Goal: Information Seeking & Learning: Learn about a topic

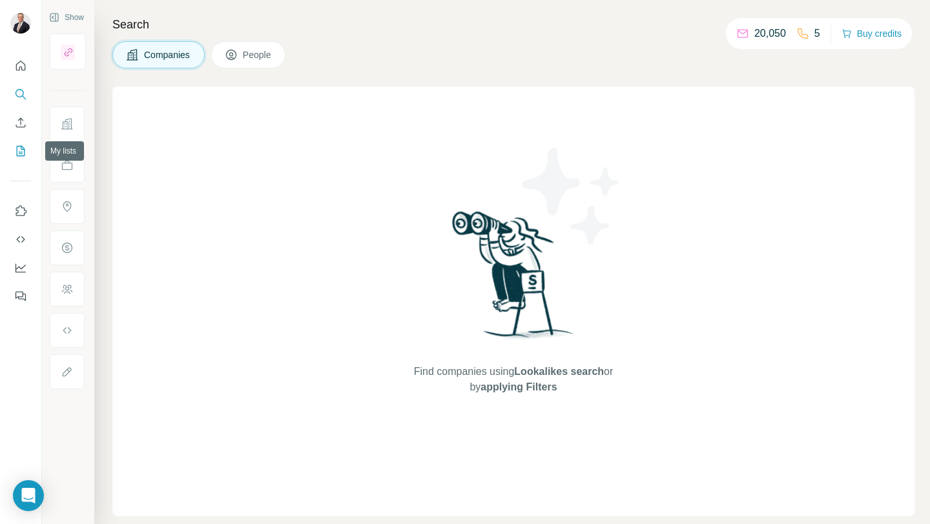
click at [17, 155] on icon "My lists" at bounding box center [21, 151] width 8 height 10
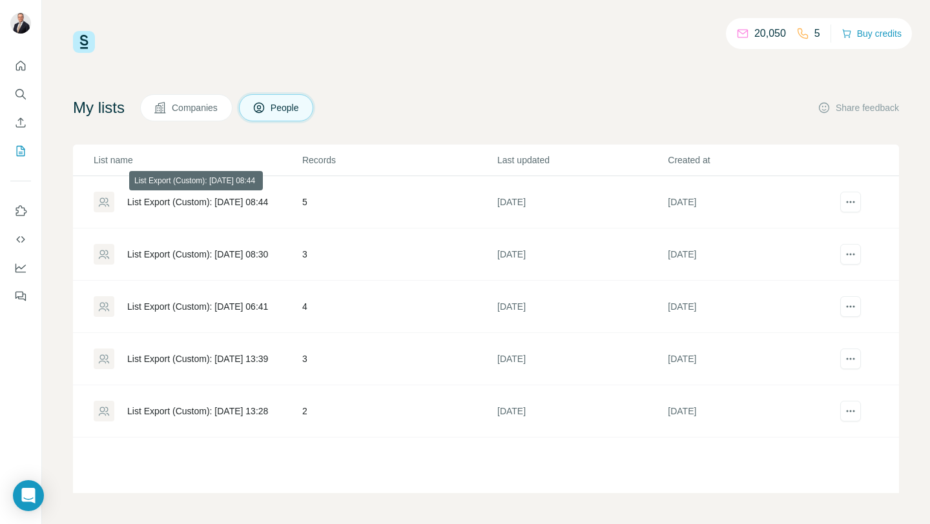
click at [143, 201] on div "List Export (Custom): [DATE] 08:44" at bounding box center [197, 202] width 141 height 13
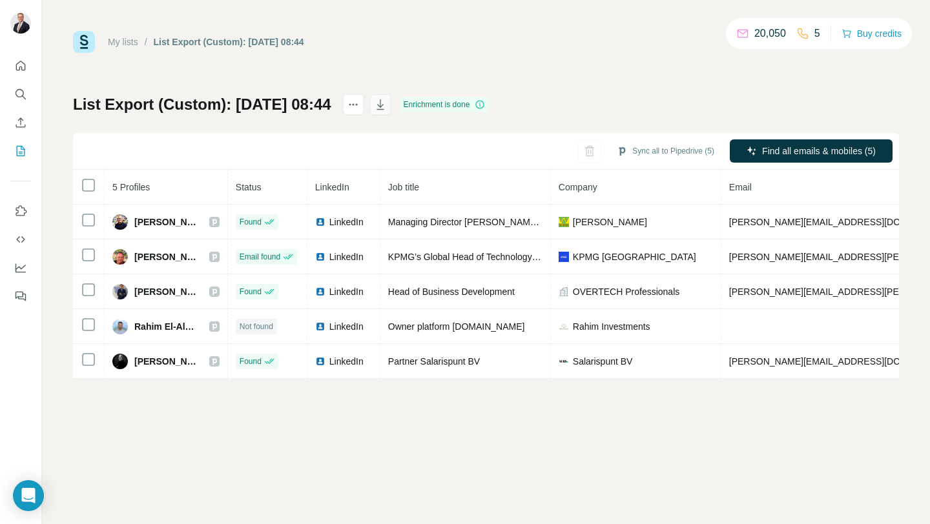
click at [391, 112] on button "button" at bounding box center [380, 104] width 21 height 21
click at [360, 105] on icon "actions" at bounding box center [353, 104] width 13 height 13
click at [391, 102] on button "button" at bounding box center [380, 104] width 21 height 21
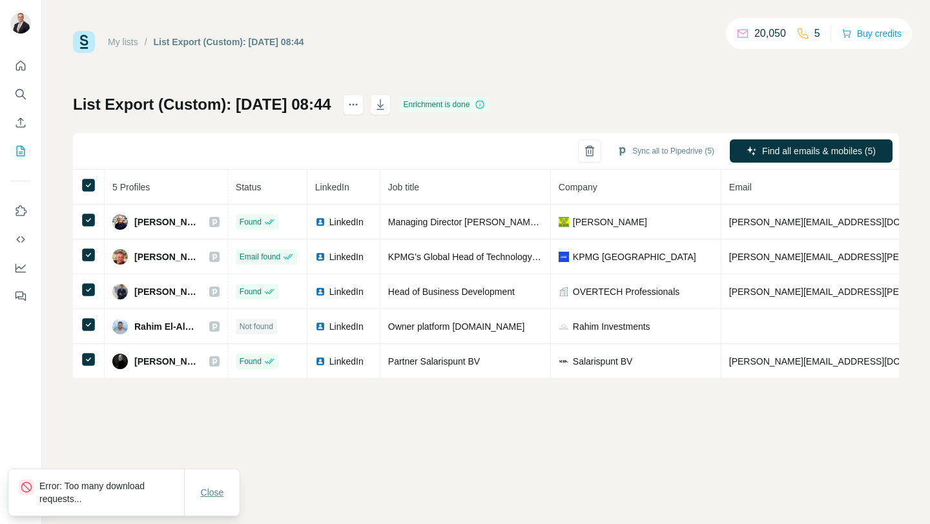
click at [215, 494] on span "Close" at bounding box center [212, 492] width 23 height 13
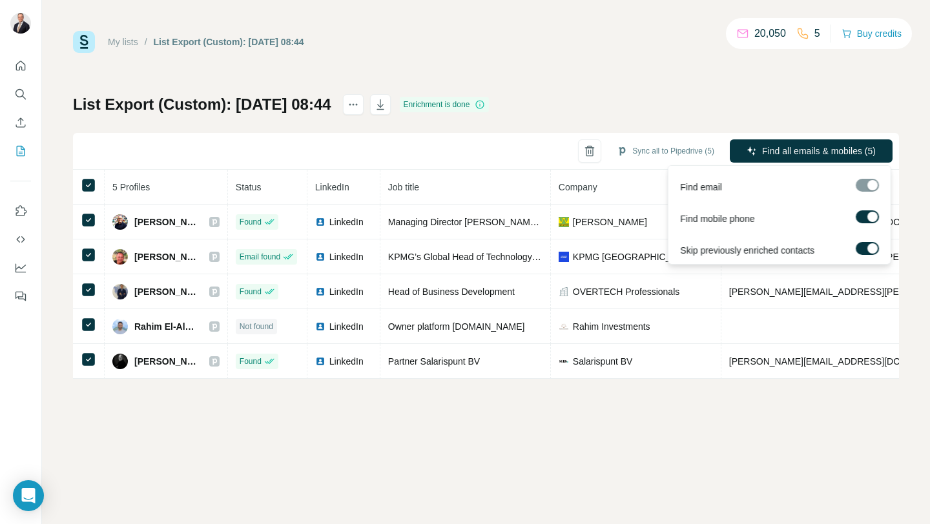
click at [871, 252] on div at bounding box center [872, 248] width 10 height 10
click at [867, 222] on label at bounding box center [866, 216] width 23 height 13
click at [869, 183] on div at bounding box center [866, 185] width 23 height 13
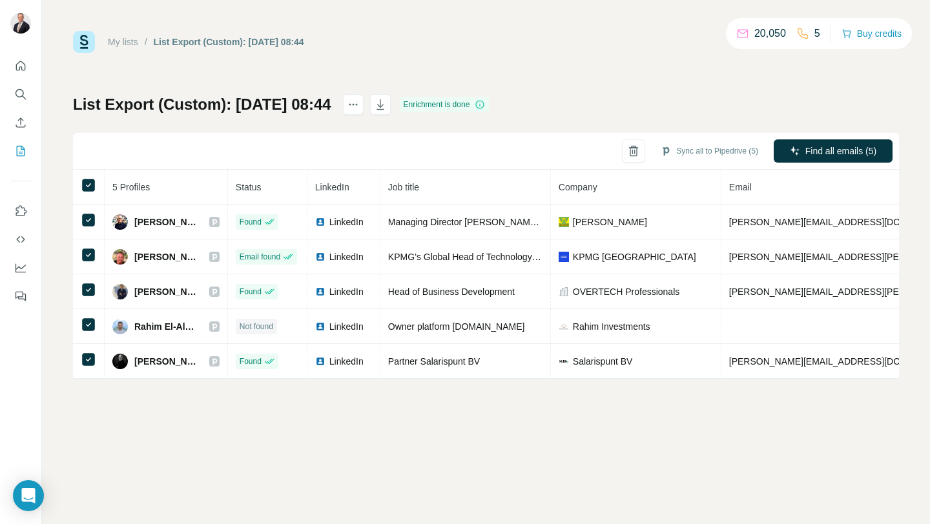
click at [220, 155] on div "Sync all to Pipedrive (5) Find all emails (5)" at bounding box center [486, 151] width 826 height 37
click at [21, 122] on icon "Enrich CSV" at bounding box center [20, 122] width 13 height 13
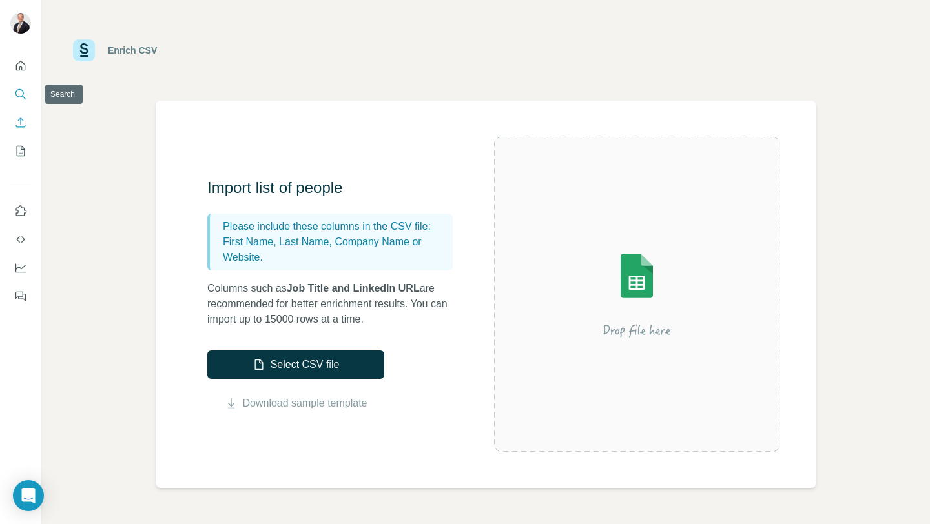
click at [25, 89] on icon "Search" at bounding box center [20, 94] width 13 height 13
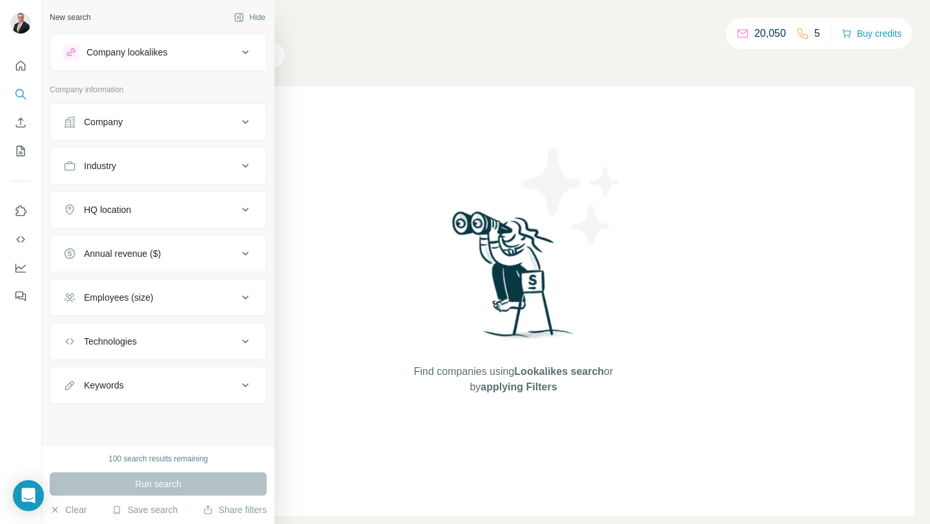
click at [128, 165] on div "Industry" at bounding box center [150, 165] width 174 height 13
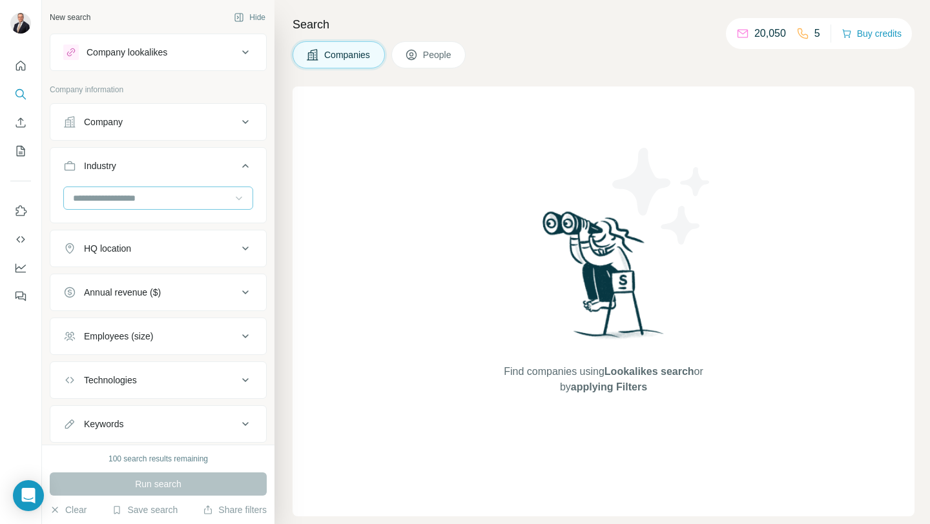
click at [236, 201] on icon at bounding box center [238, 198] width 13 height 13
click at [222, 97] on div "Company information" at bounding box center [158, 93] width 217 height 19
click at [234, 207] on div at bounding box center [238, 198] width 13 height 23
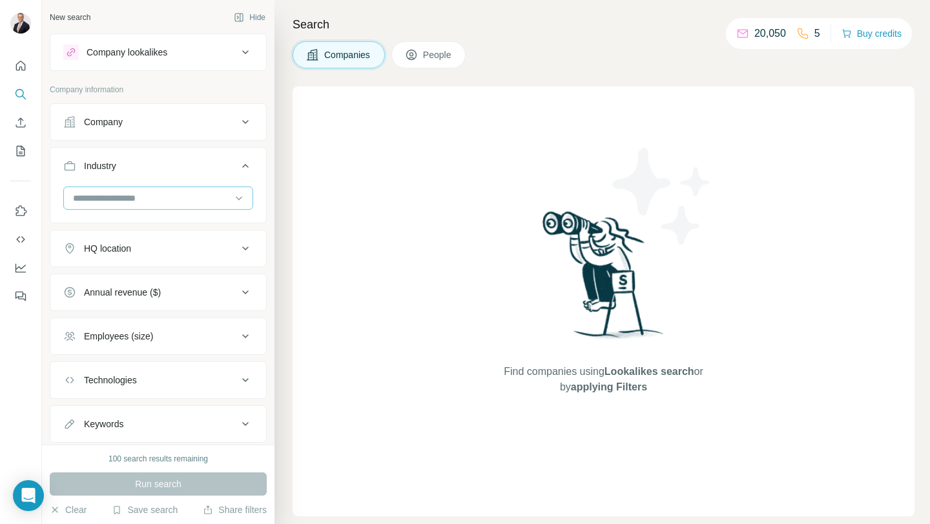
click at [183, 205] on input at bounding box center [151, 198] width 159 height 14
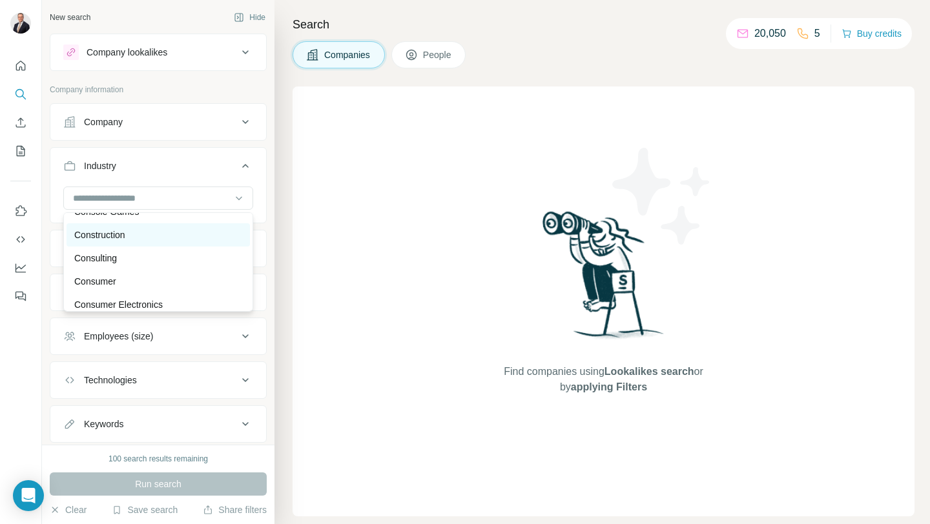
click at [163, 232] on div "Construction" at bounding box center [158, 235] width 168 height 13
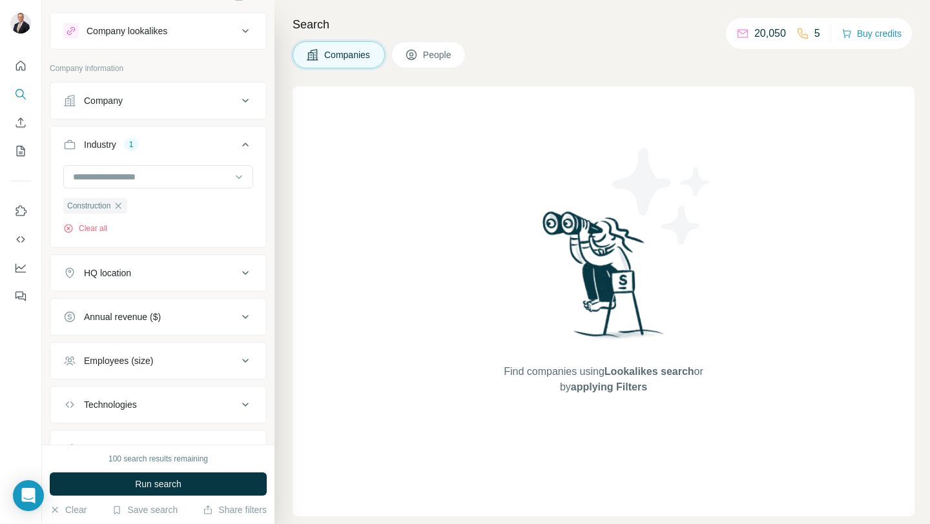
scroll to position [24, 0]
click at [174, 272] on div "HQ location" at bounding box center [150, 270] width 174 height 13
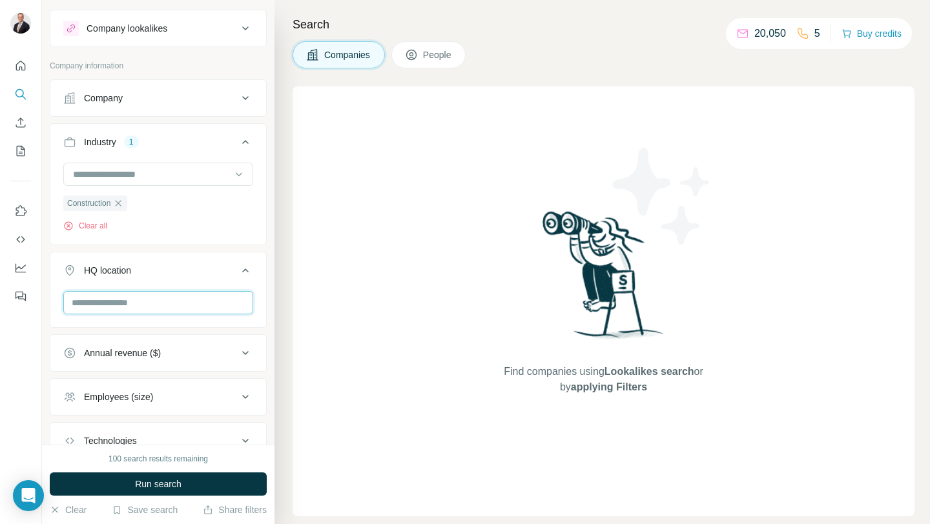
click at [170, 310] on input "text" at bounding box center [158, 302] width 190 height 23
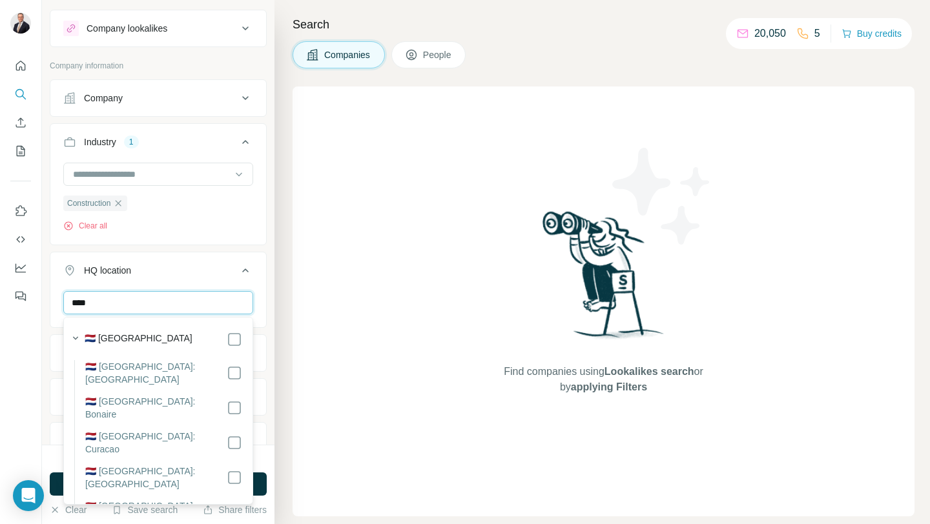
type input "****"
click at [227, 254] on div "HQ location 1 **** [GEOGRAPHIC_DATA] Clear all" at bounding box center [158, 313] width 217 height 122
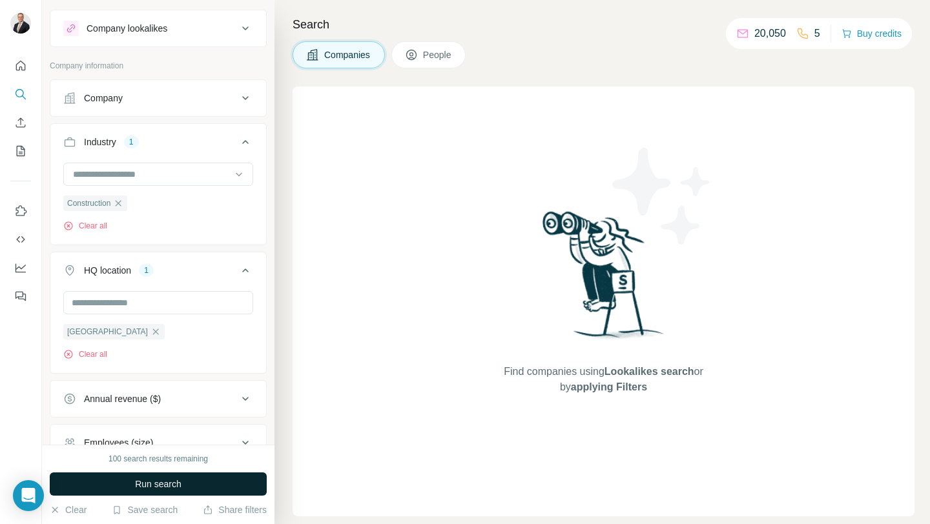
click at [196, 488] on button "Run search" at bounding box center [158, 484] width 217 height 23
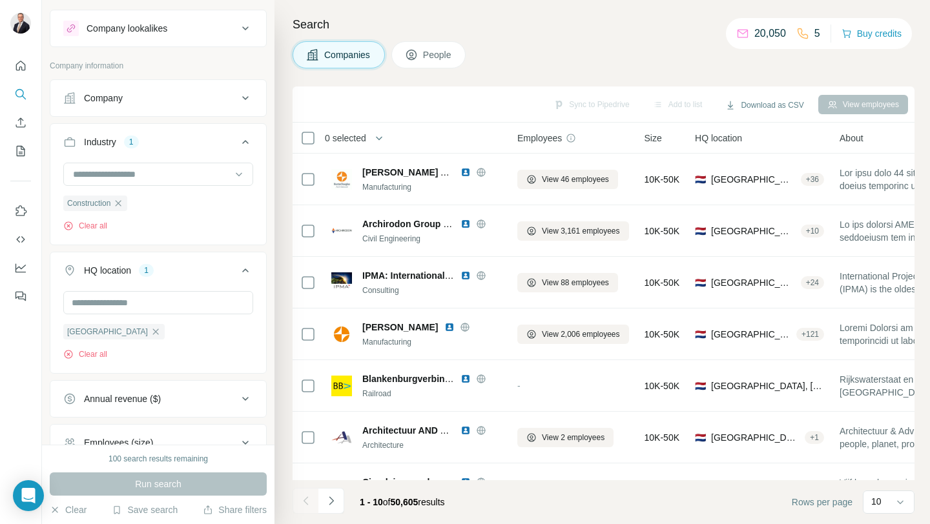
scroll to position [8, 0]
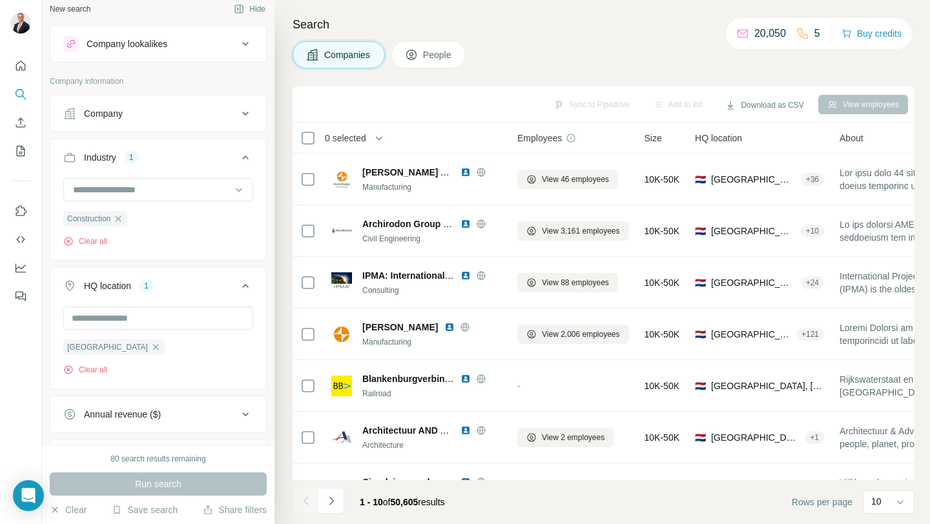
click at [162, 111] on button "Company" at bounding box center [158, 113] width 216 height 31
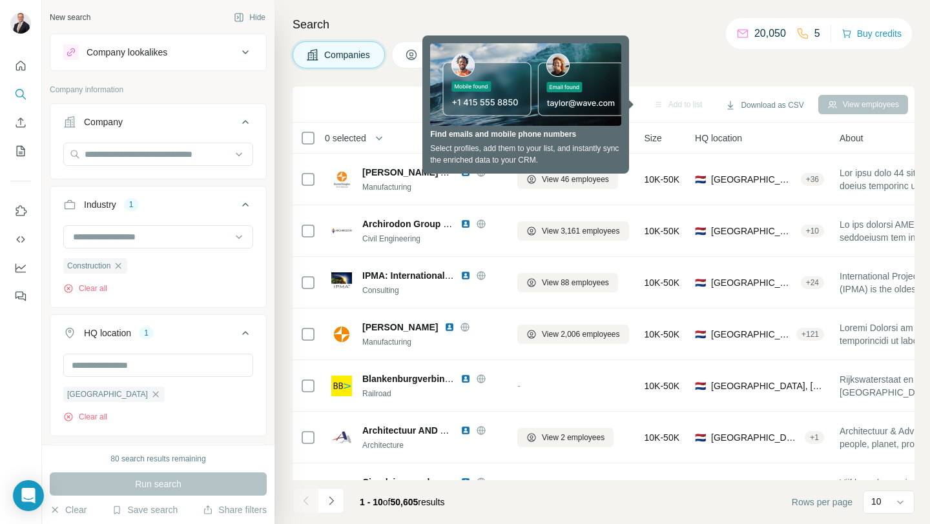
click at [254, 117] on button "Company" at bounding box center [158, 125] width 216 height 36
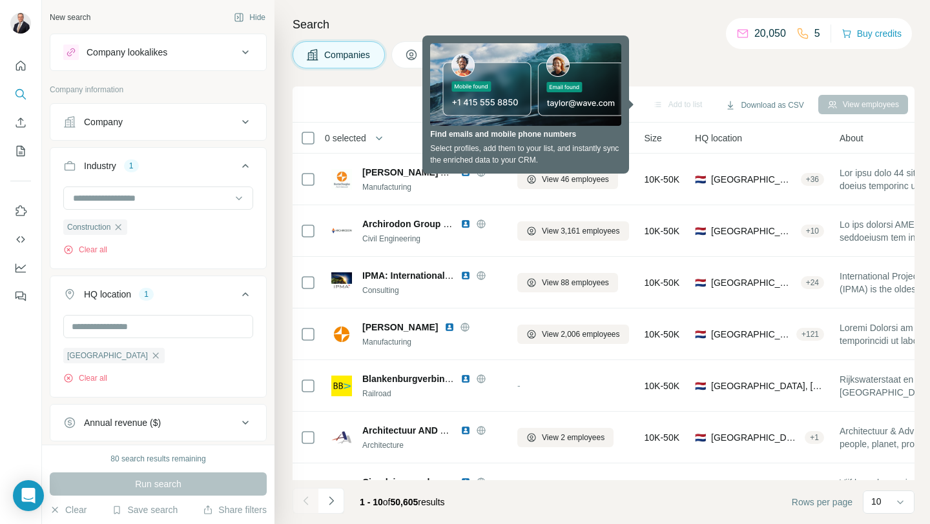
click at [187, 55] on div "Company lookalikes" at bounding box center [150, 52] width 174 height 15
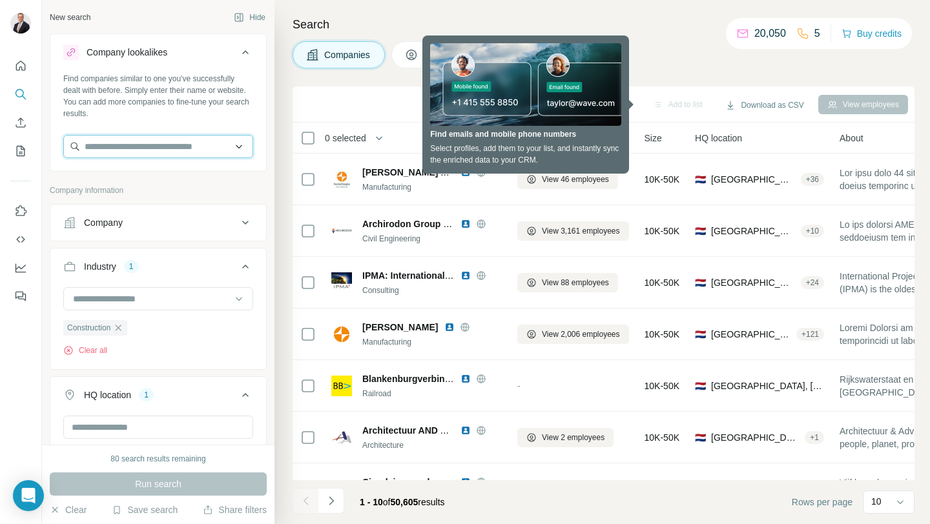
click at [238, 145] on input "text" at bounding box center [158, 146] width 190 height 23
click at [234, 117] on div "Find companies similar to one you've successfully dealt with before. Simply ent…" at bounding box center [158, 96] width 190 height 46
click at [242, 50] on icon at bounding box center [245, 52] width 15 height 15
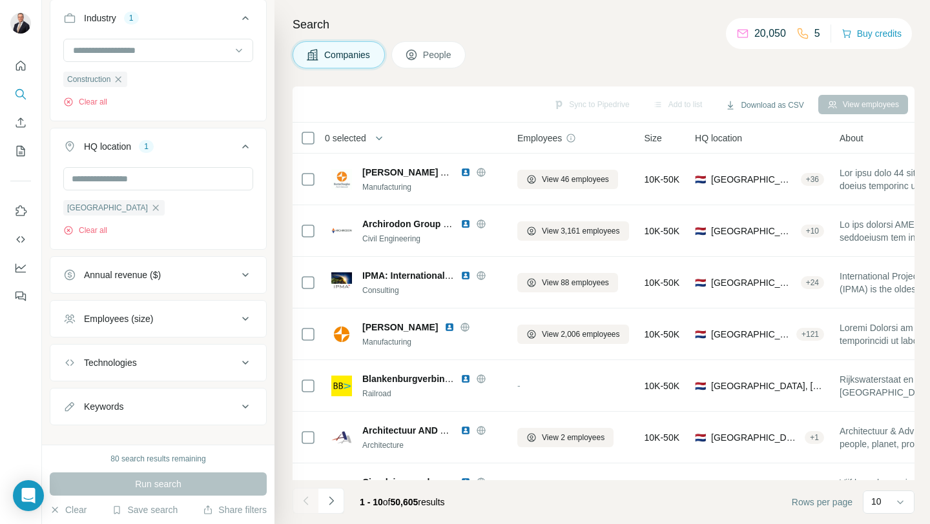
scroll to position [165, 0]
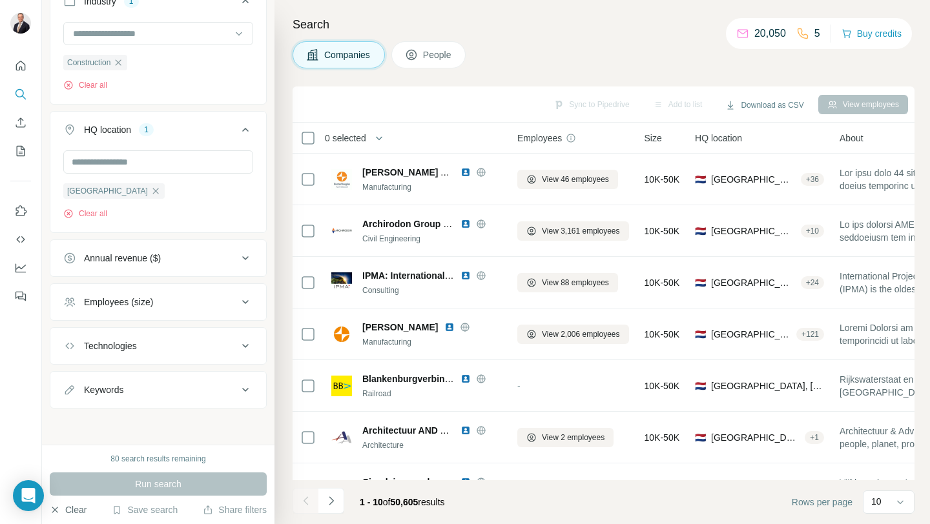
click at [75, 513] on button "Clear" at bounding box center [68, 510] width 37 height 13
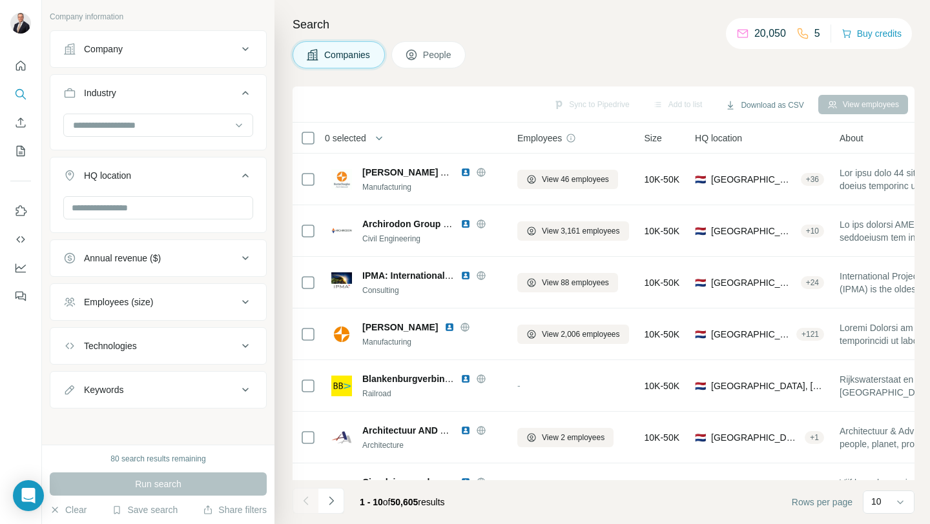
scroll to position [0, 0]
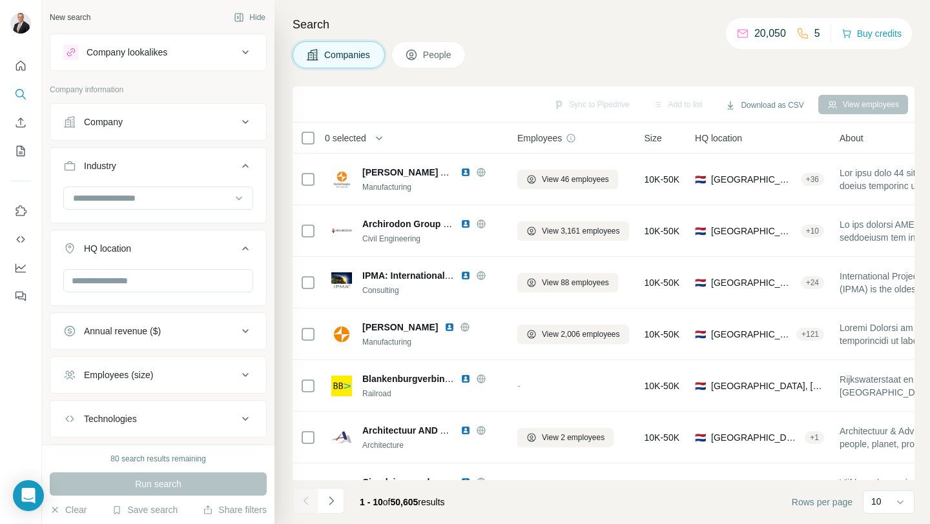
click at [245, 121] on icon at bounding box center [245, 121] width 15 height 15
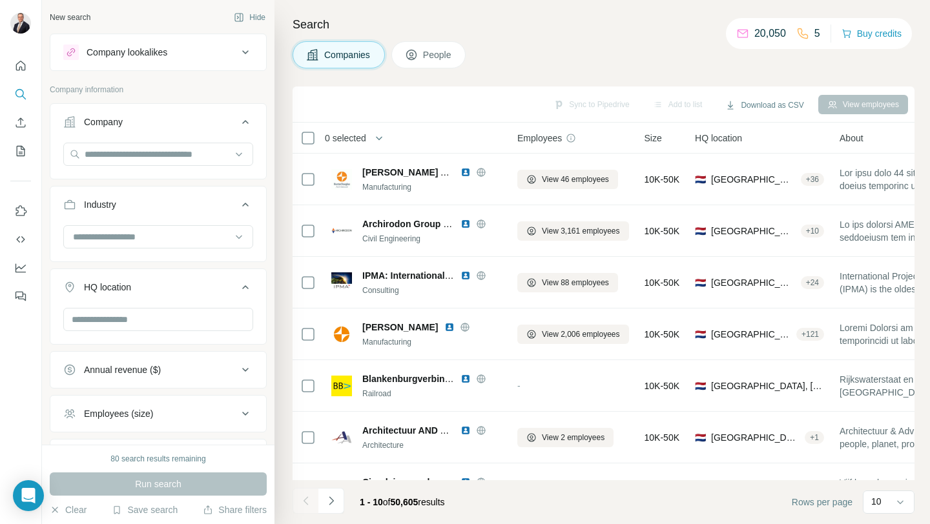
click at [245, 121] on icon at bounding box center [245, 122] width 6 height 4
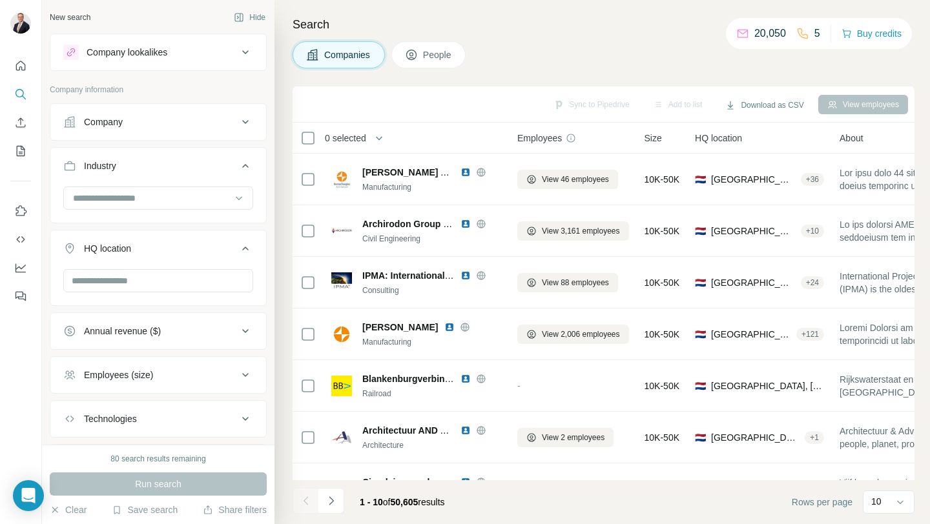
click at [442, 60] on span "People" at bounding box center [438, 54] width 30 height 13
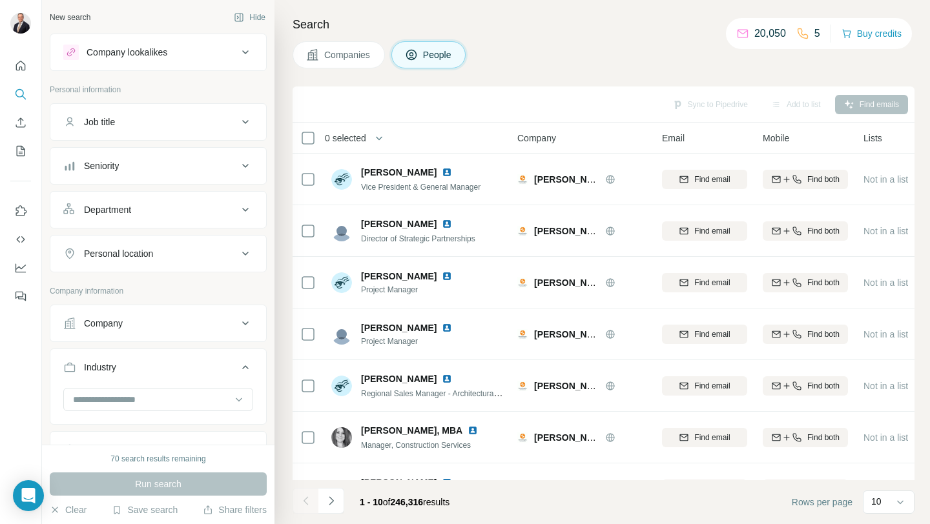
click at [251, 161] on icon at bounding box center [245, 165] width 15 height 15
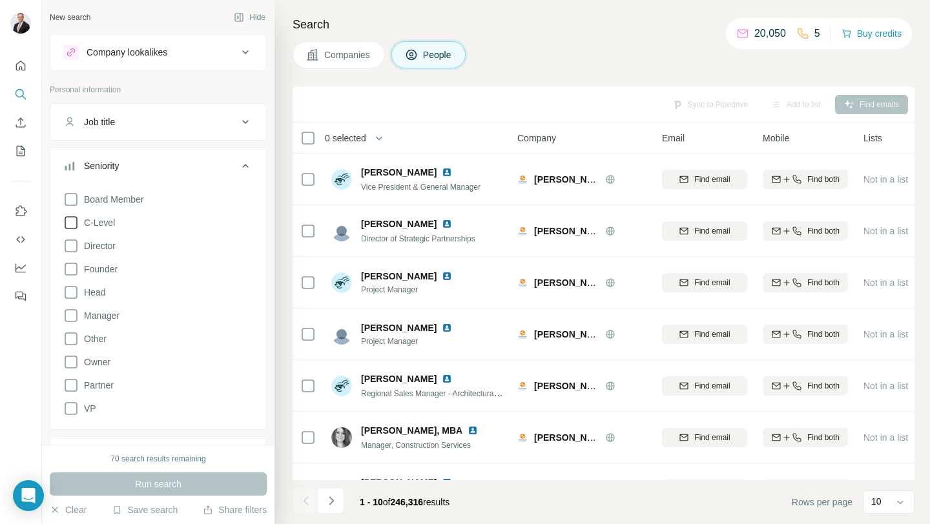
click at [70, 221] on icon at bounding box center [70, 222] width 15 height 15
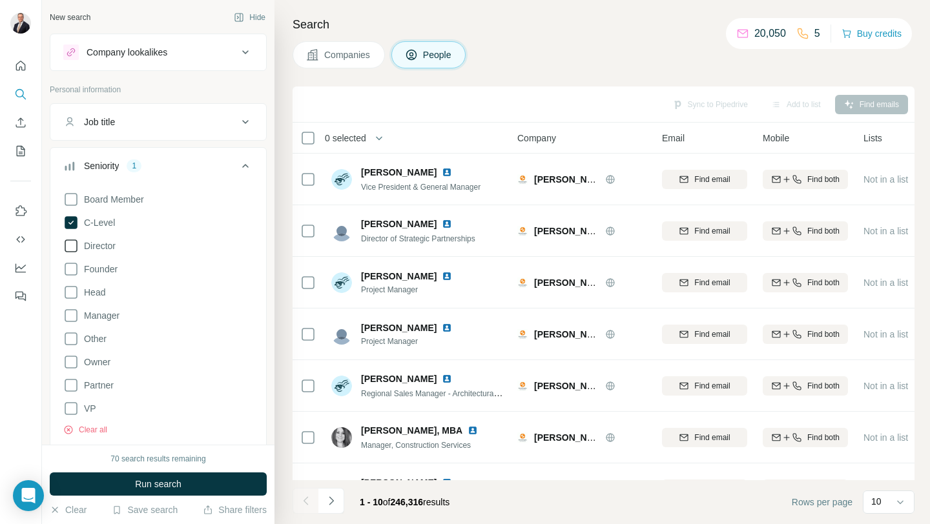
click at [72, 242] on icon at bounding box center [70, 245] width 15 height 15
click at [72, 271] on icon at bounding box center [70, 268] width 15 height 15
click at [238, 168] on icon at bounding box center [245, 165] width 15 height 15
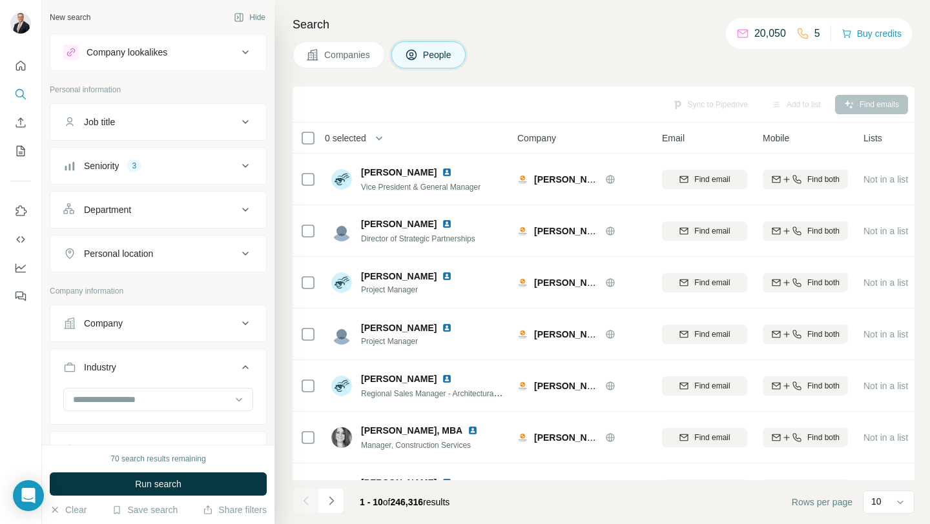
click at [243, 167] on icon at bounding box center [245, 165] width 15 height 15
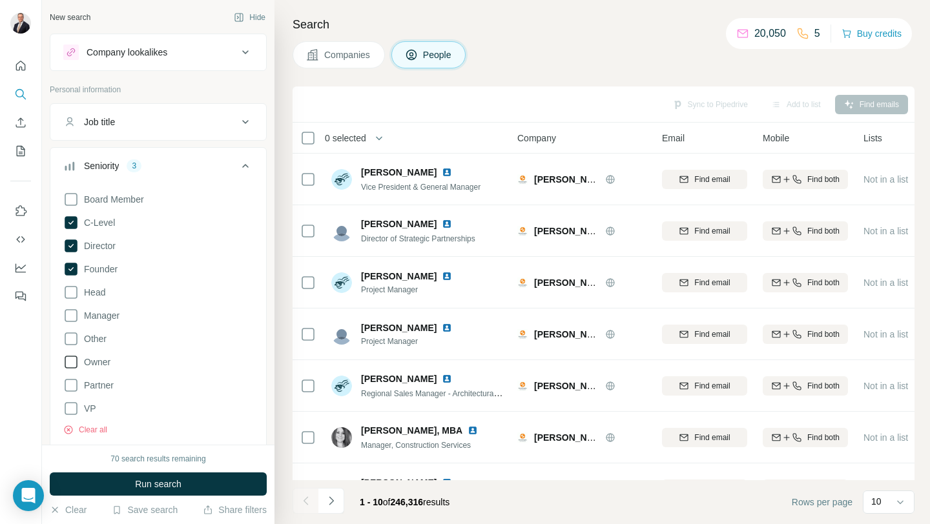
click at [68, 356] on icon at bounding box center [71, 362] width 13 height 13
click at [247, 162] on icon at bounding box center [245, 165] width 15 height 15
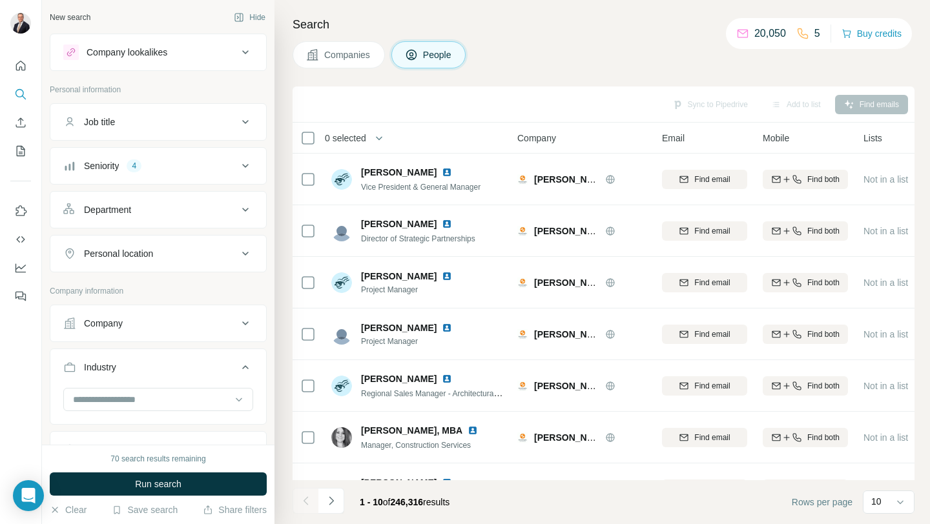
click at [240, 246] on icon at bounding box center [245, 253] width 15 height 15
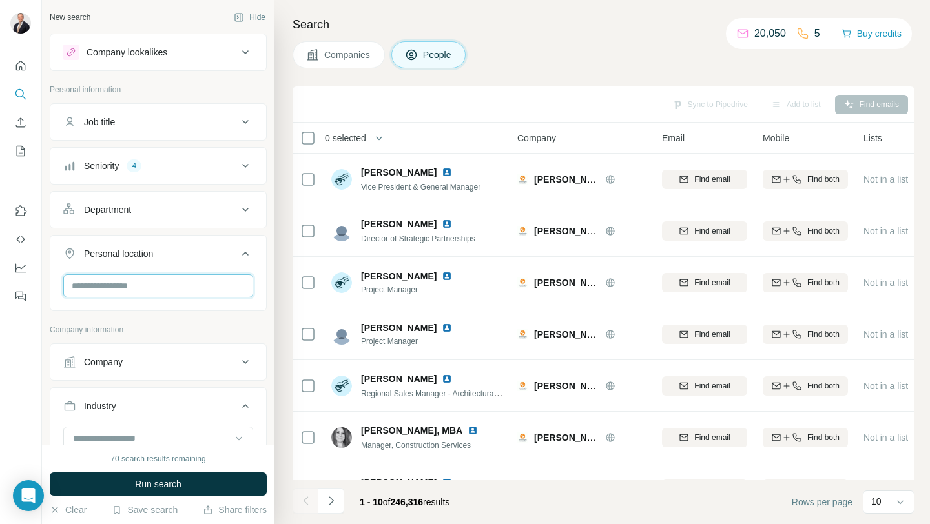
click at [187, 287] on input "text" at bounding box center [158, 285] width 190 height 23
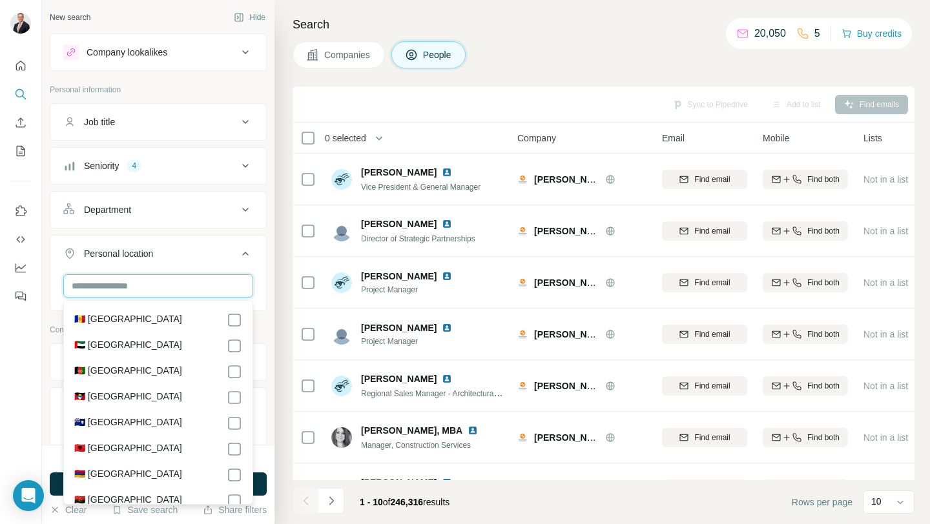
click at [187, 287] on input "text" at bounding box center [158, 285] width 190 height 23
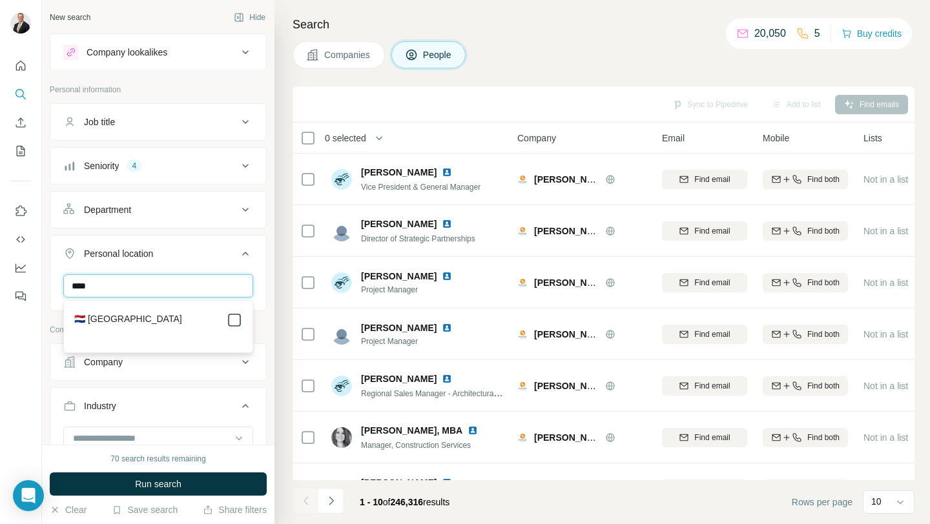
type input "****"
click at [227, 314] on icon at bounding box center [234, 319] width 15 height 15
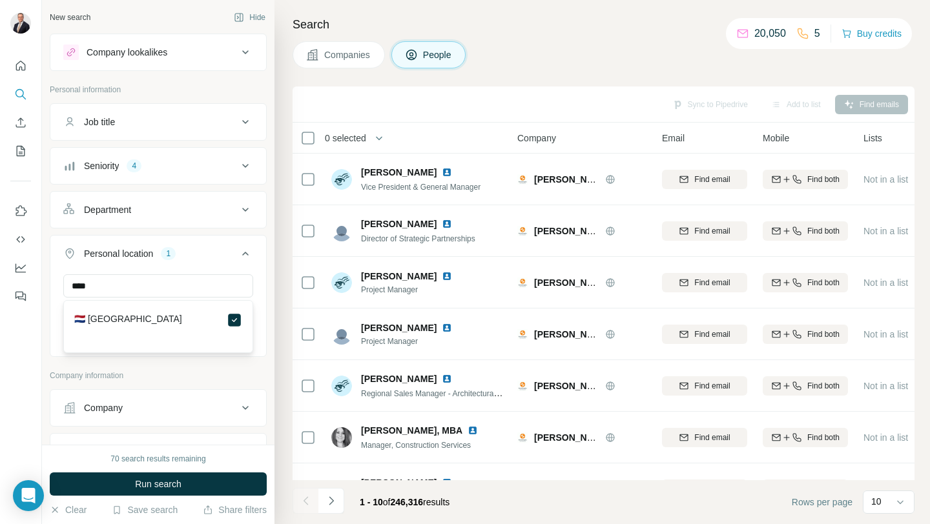
click at [265, 291] on div "**** [GEOGRAPHIC_DATA] Clear all" at bounding box center [158, 313] width 216 height 79
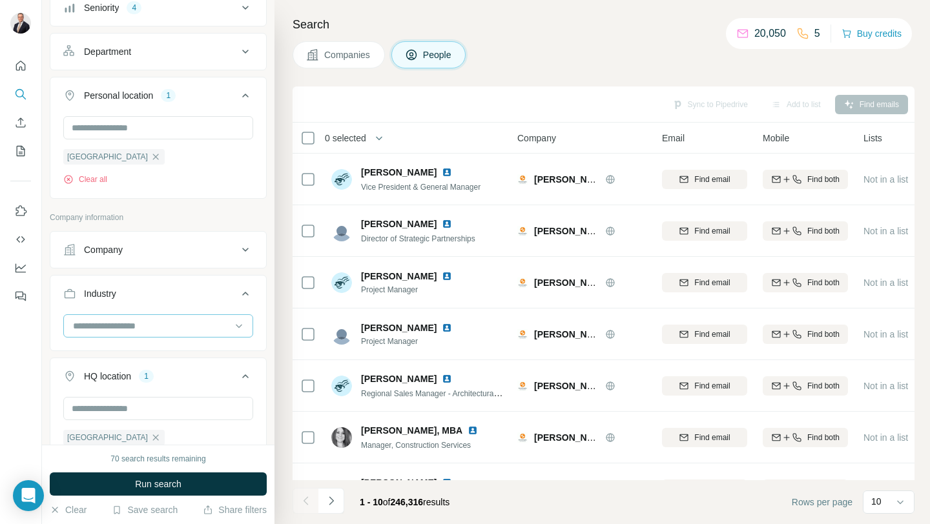
click at [230, 327] on input at bounding box center [151, 326] width 159 height 14
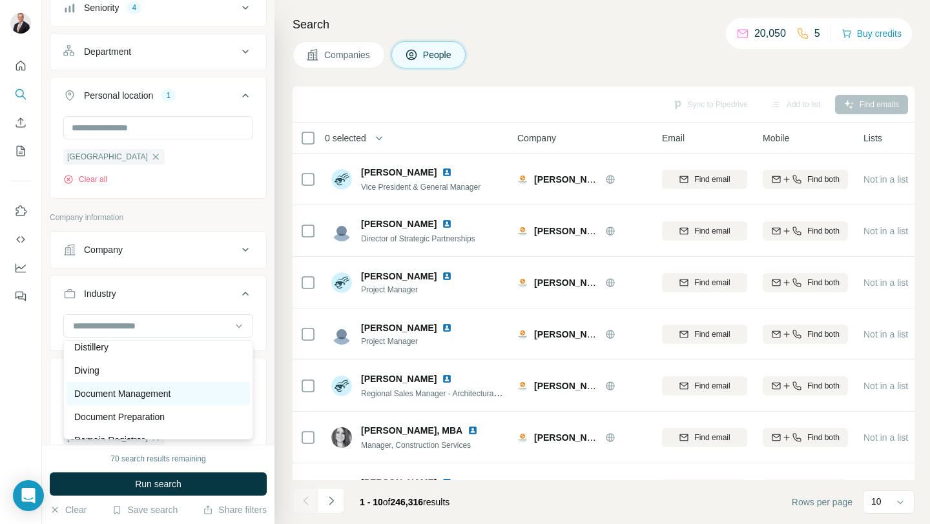
click at [168, 397] on p "Document Management" at bounding box center [122, 393] width 96 height 13
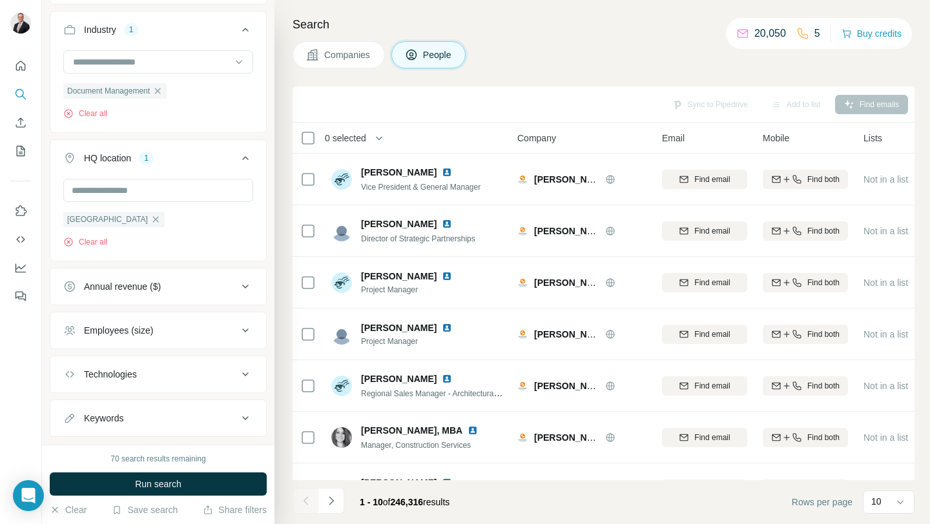
scroll to position [451, 0]
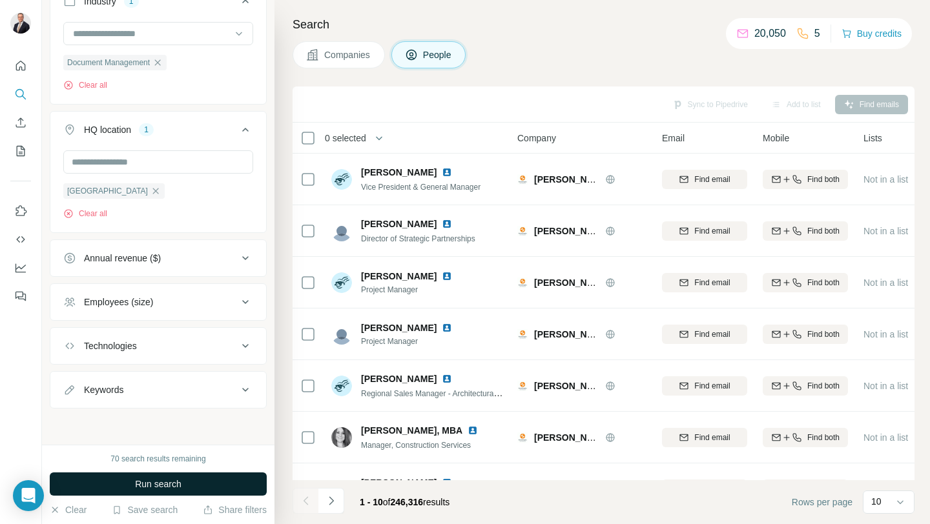
click at [154, 484] on span "Run search" at bounding box center [158, 484] width 46 height 13
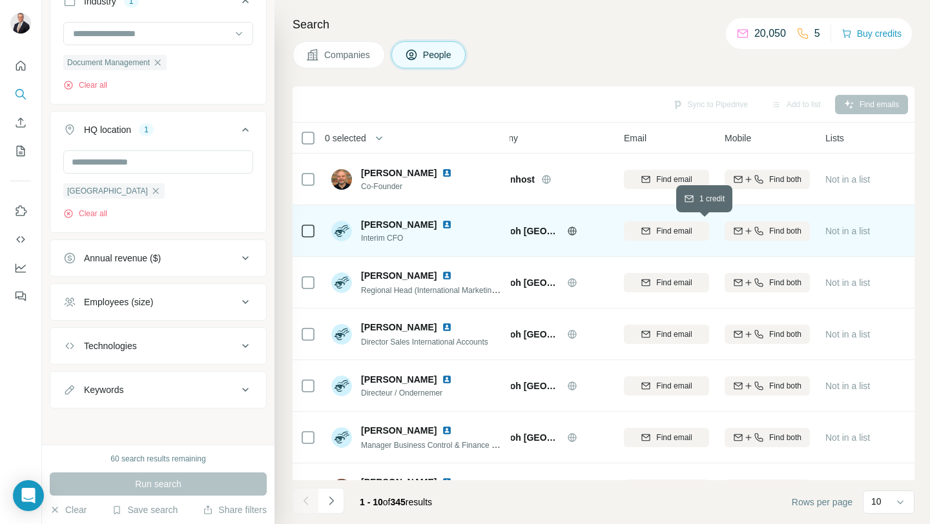
scroll to position [0, 40]
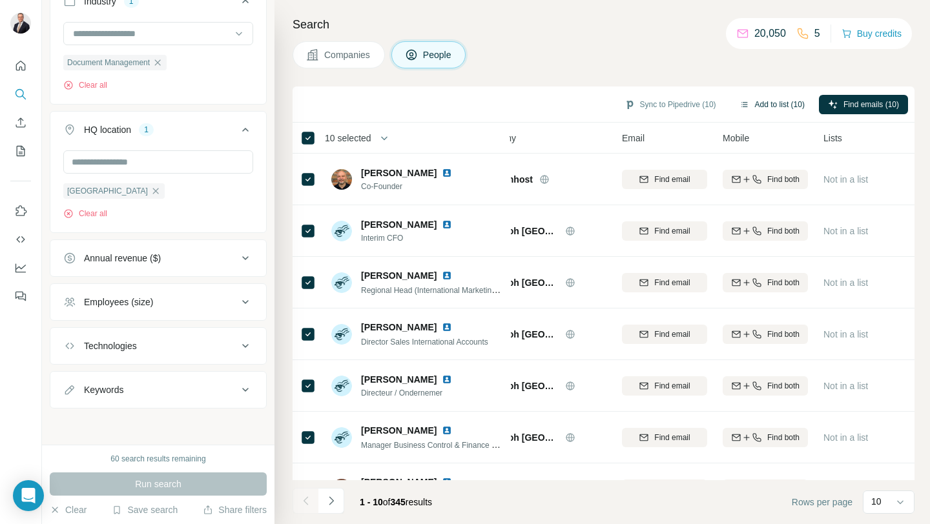
click at [777, 102] on button "Add to list (10)" at bounding box center [771, 104] width 83 height 19
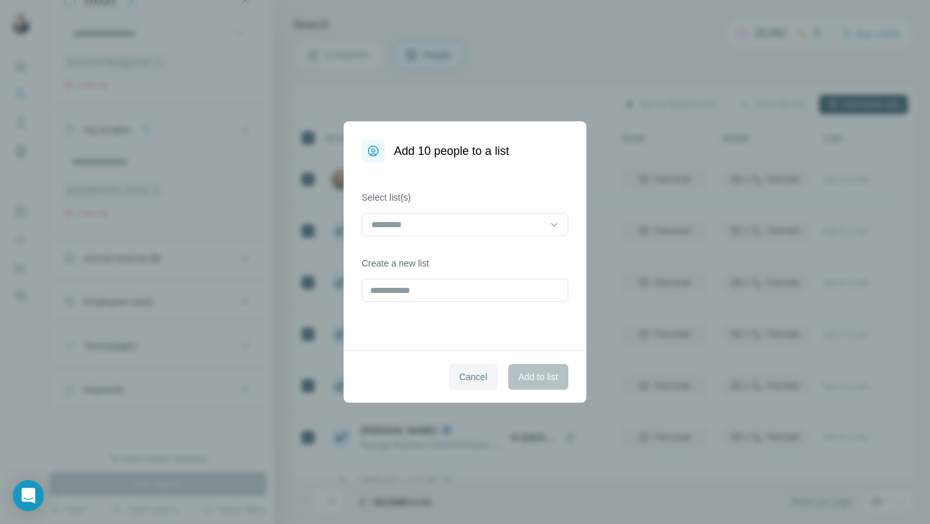
click at [469, 377] on span "Cancel" at bounding box center [473, 377] width 28 height 13
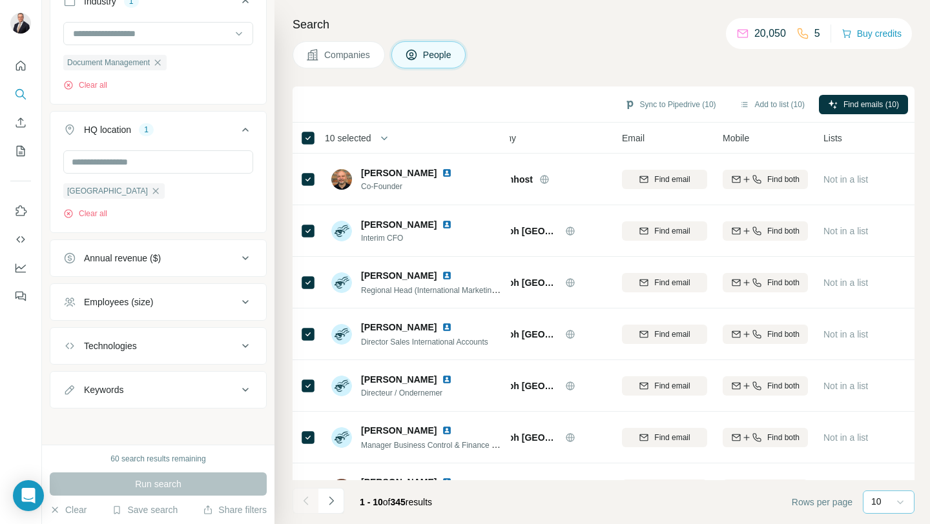
click at [895, 499] on icon at bounding box center [899, 502] width 13 height 13
click at [880, 403] on p "60" at bounding box center [878, 398] width 10 height 13
click at [790, 109] on button "Add to list (60)" at bounding box center [771, 104] width 83 height 19
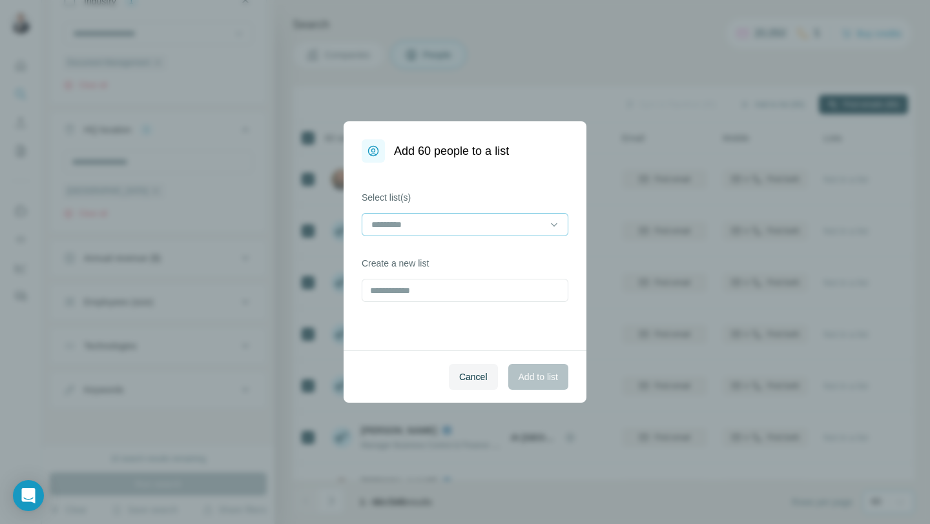
click at [433, 227] on input at bounding box center [457, 225] width 174 height 14
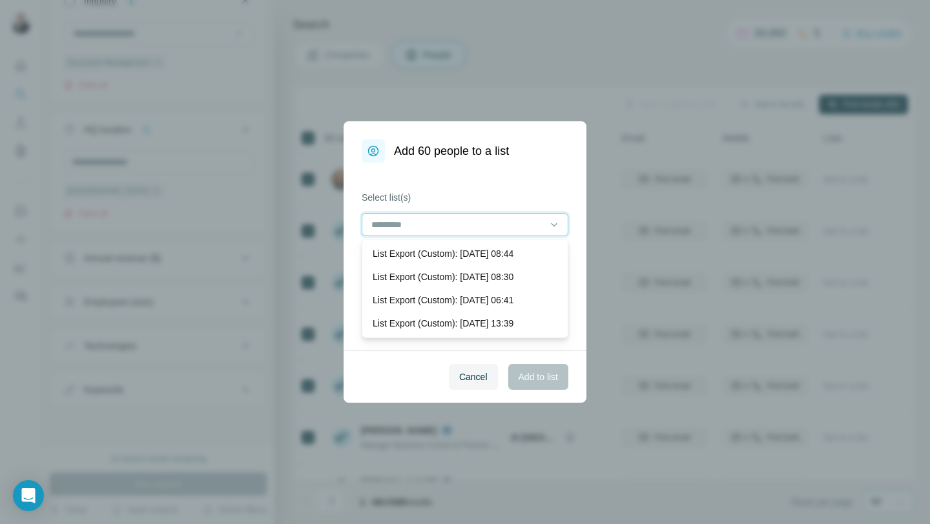
click at [433, 227] on input at bounding box center [457, 225] width 174 height 14
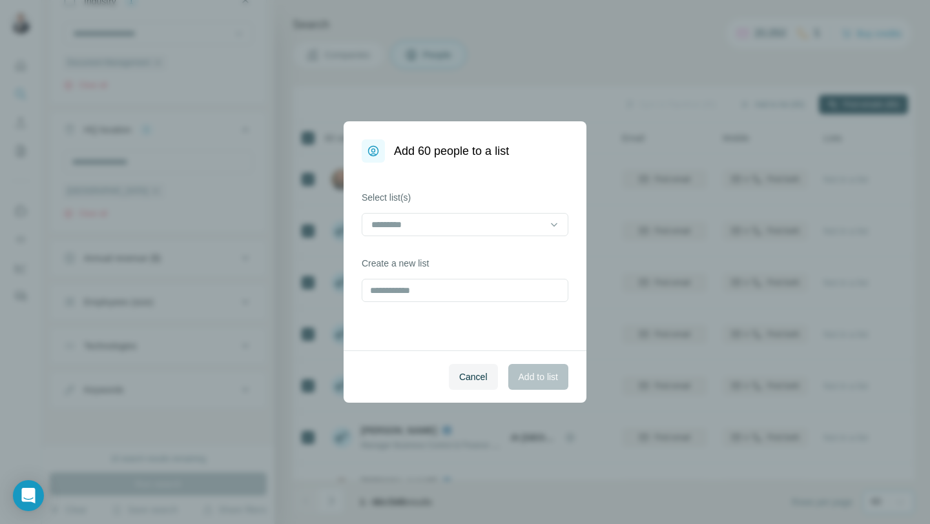
click at [499, 134] on div "Add 60 people to a list" at bounding box center [464, 141] width 243 height 41
click at [425, 286] on input "text" at bounding box center [465, 290] width 207 height 23
click at [465, 385] on button "Cancel" at bounding box center [473, 377] width 49 height 26
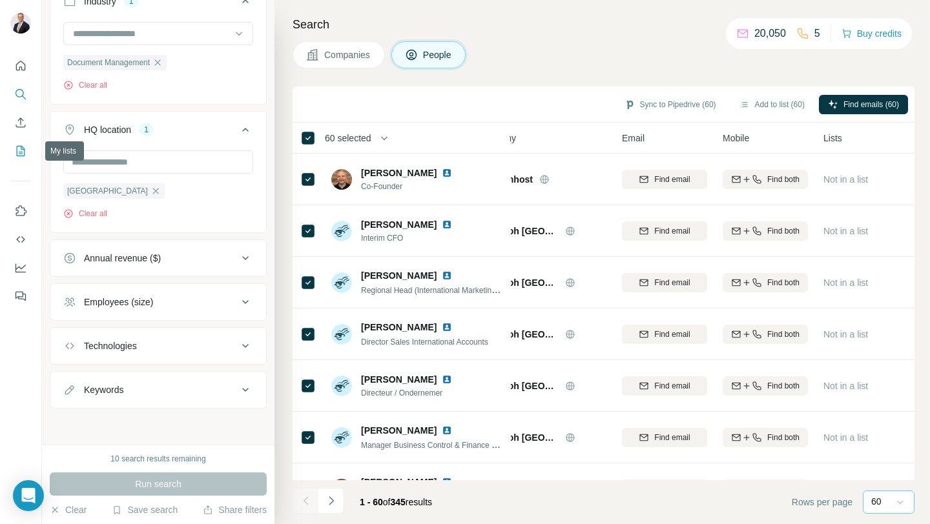
click at [14, 152] on button "My lists" at bounding box center [20, 150] width 21 height 23
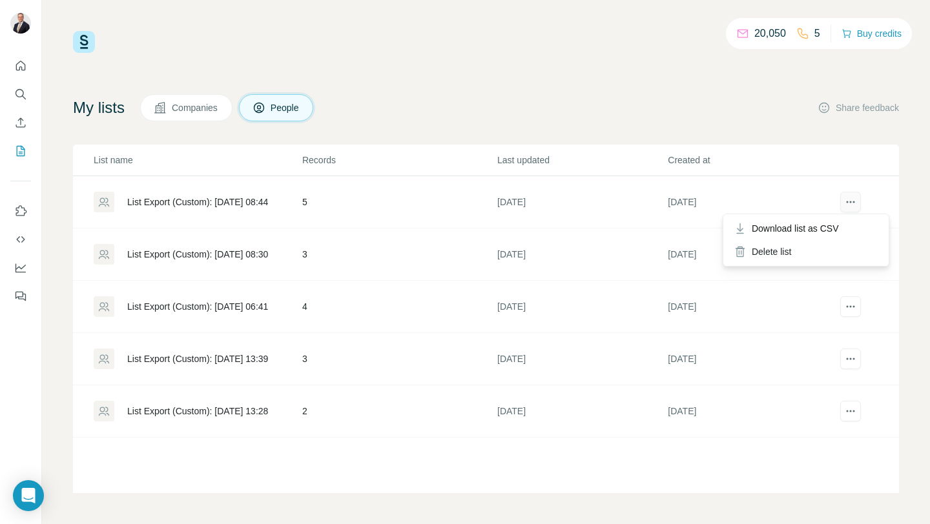
click at [849, 201] on icon "actions" at bounding box center [850, 202] width 13 height 13
click at [809, 247] on div "Delete list" at bounding box center [806, 251] width 160 height 23
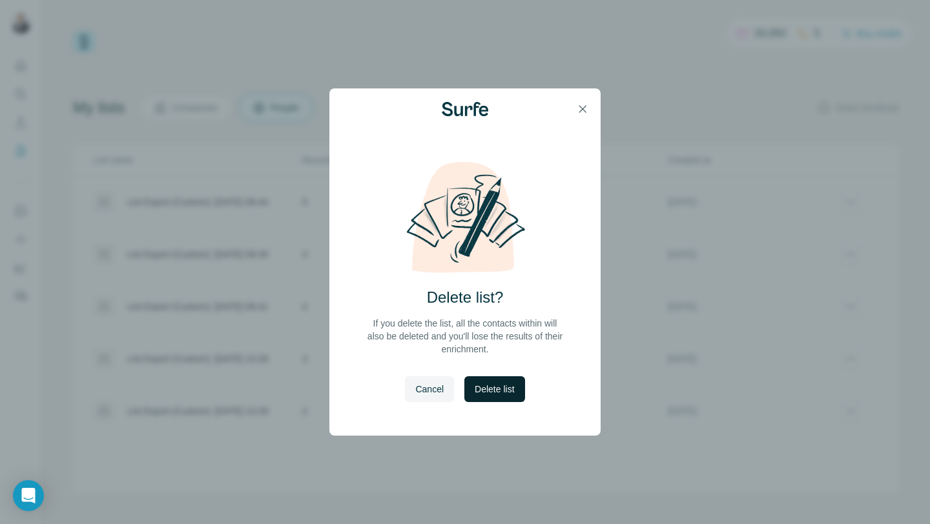
click at [494, 390] on span "Delete list" at bounding box center [494, 389] width 39 height 13
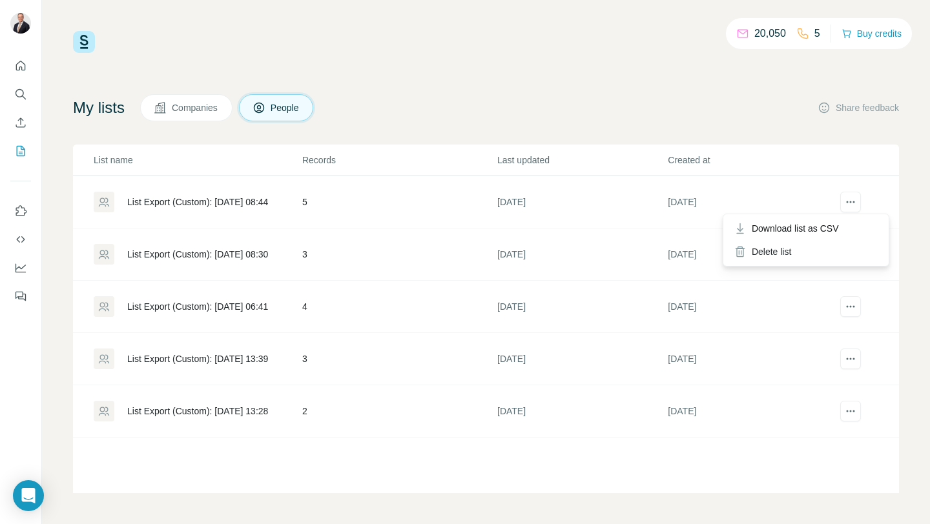
click at [841, 206] on div at bounding box center [851, 203] width 24 height 23
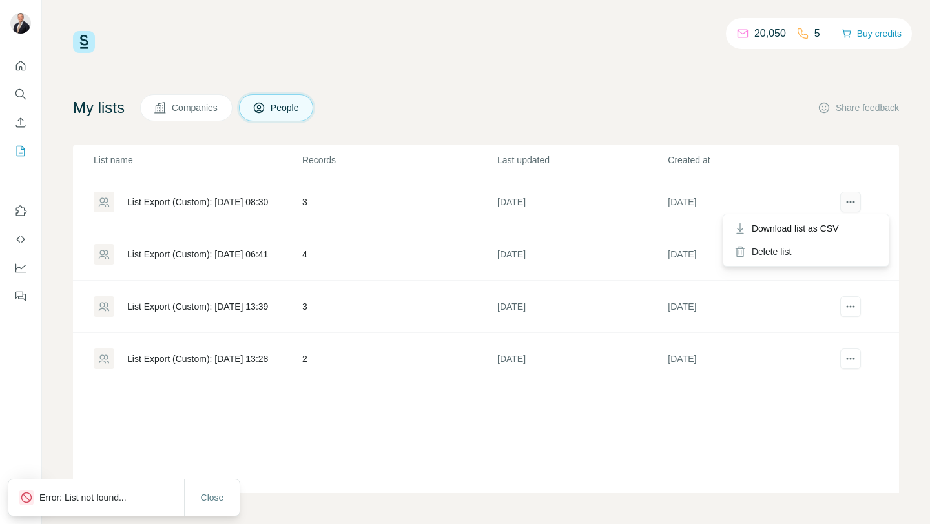
click at [841, 198] on button "actions" at bounding box center [850, 202] width 21 height 21
click at [805, 247] on div "Delete list" at bounding box center [806, 251] width 160 height 23
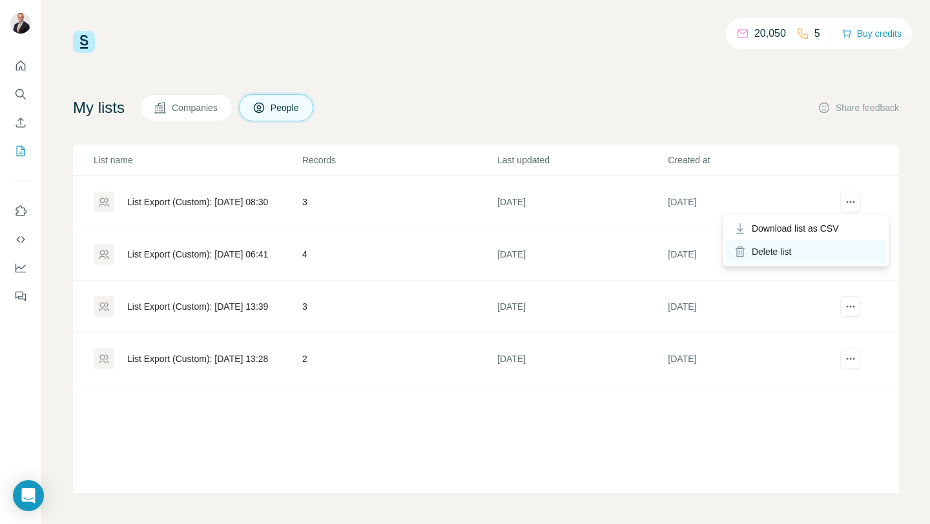
click at [739, 250] on icon at bounding box center [740, 252] width 3 height 5
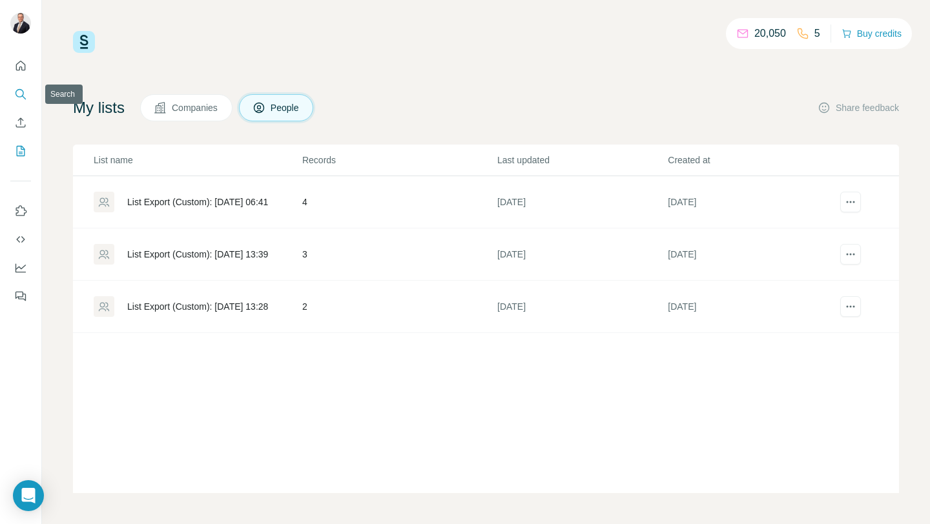
click at [15, 90] on icon "Search" at bounding box center [20, 94] width 13 height 13
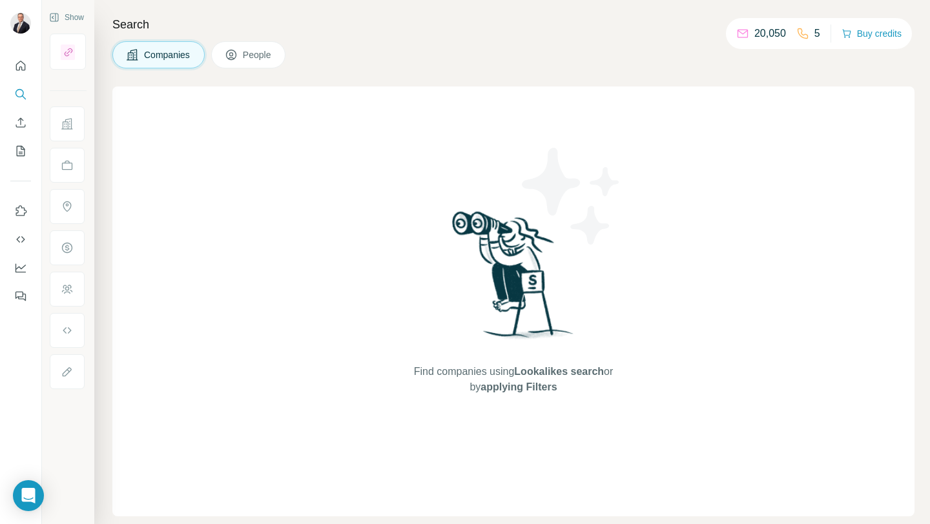
click at [250, 56] on span "People" at bounding box center [258, 54] width 30 height 13
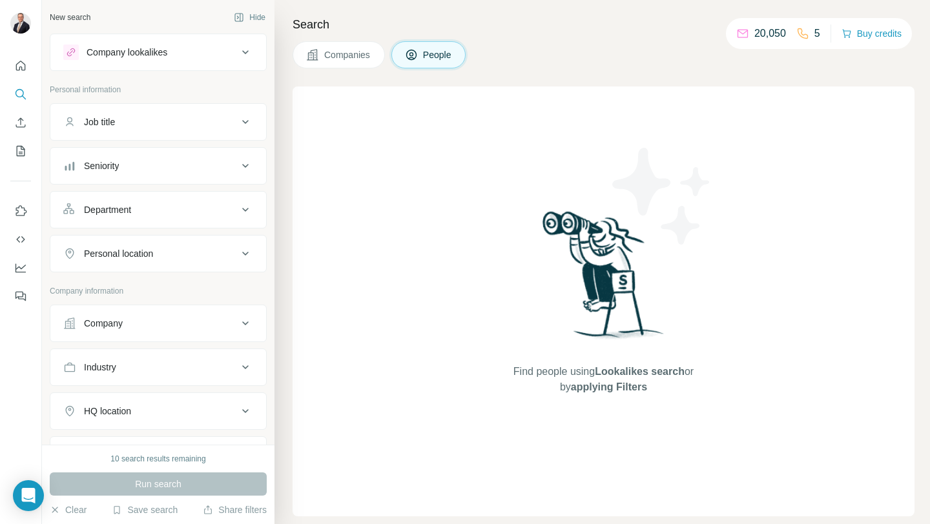
click at [203, 159] on div "Seniority" at bounding box center [150, 165] width 174 height 13
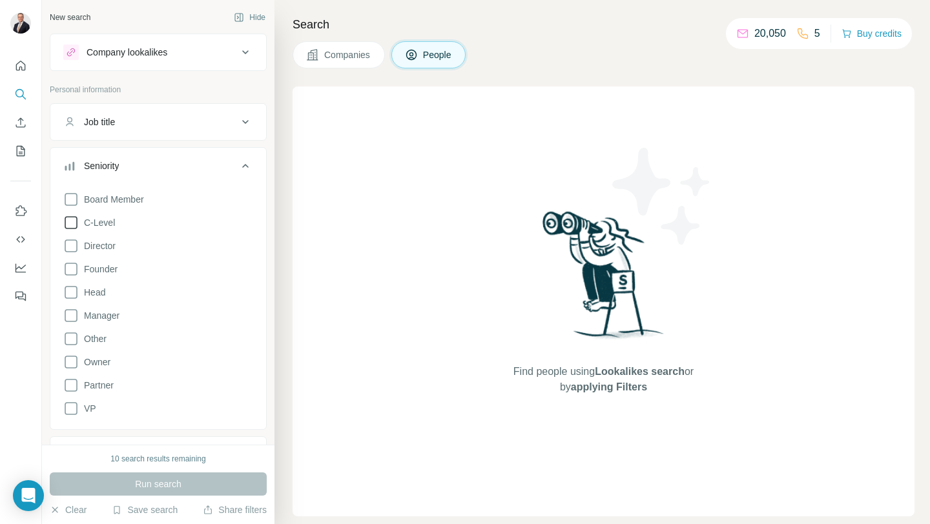
click at [108, 225] on span "C-Level" at bounding box center [97, 222] width 36 height 13
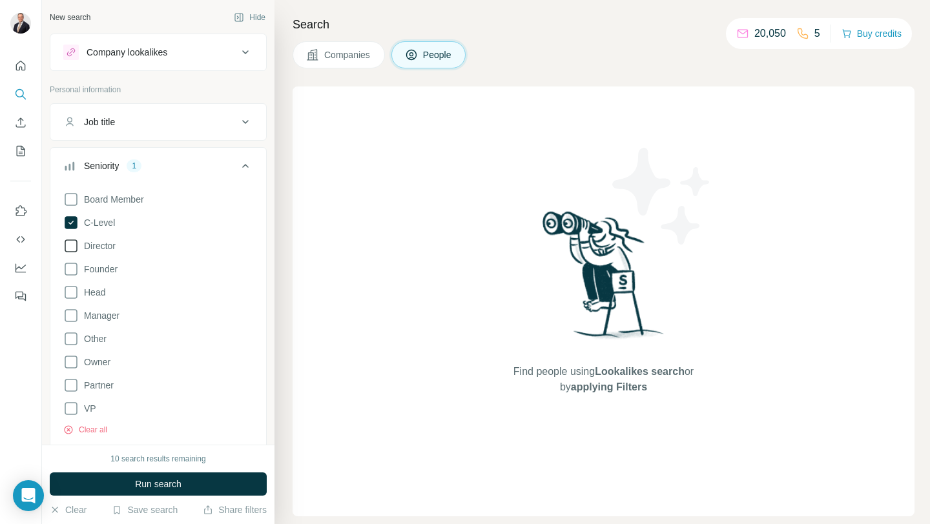
click at [99, 249] on span "Director" at bounding box center [97, 246] width 37 height 13
click at [97, 269] on span "Founder" at bounding box center [98, 269] width 39 height 13
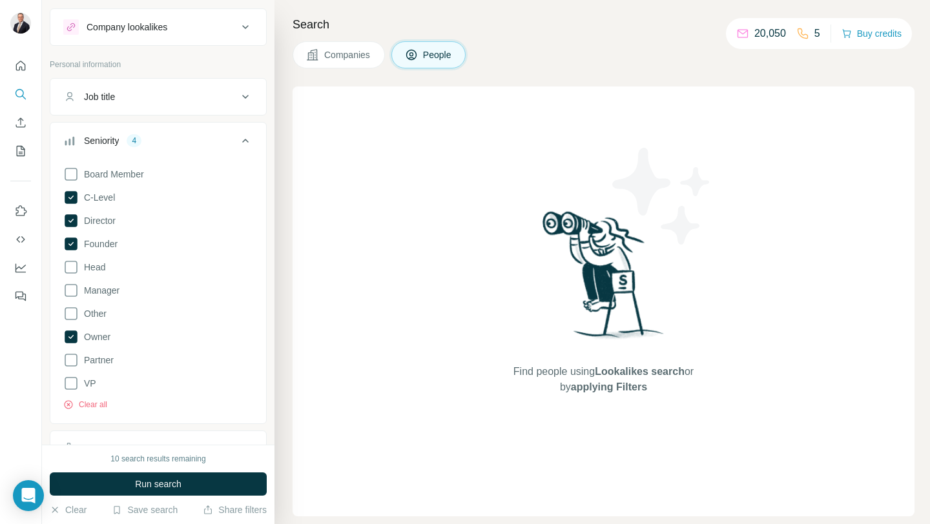
scroll to position [27, 0]
click at [245, 138] on icon at bounding box center [245, 138] width 15 height 15
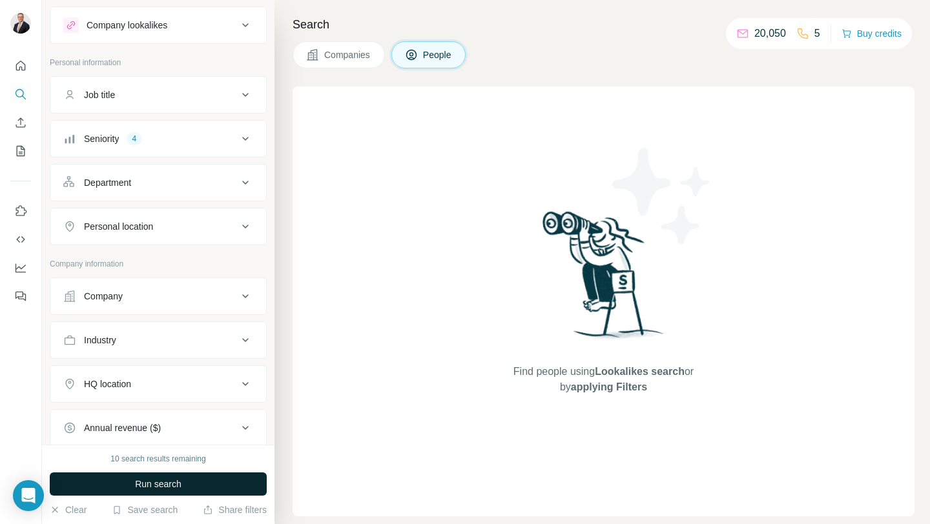
click at [148, 486] on span "Run search" at bounding box center [158, 484] width 46 height 13
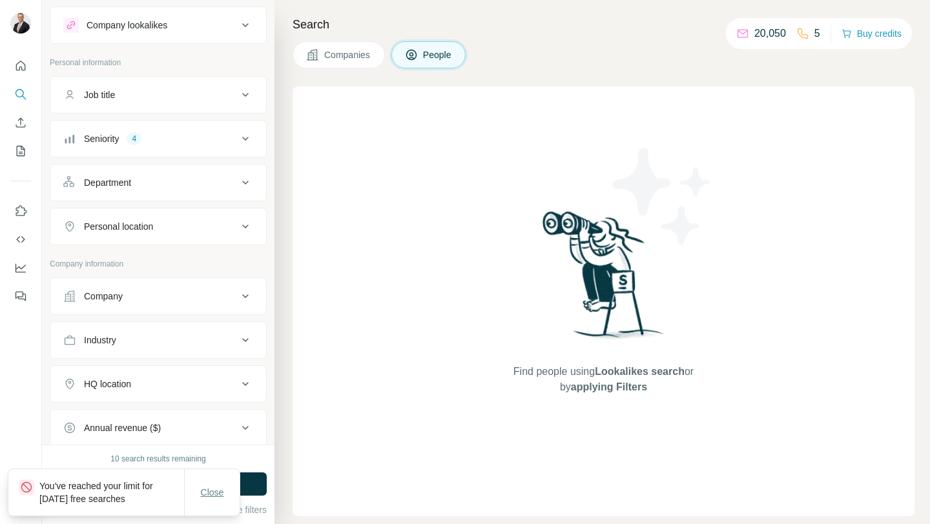
click at [214, 493] on span "Close" at bounding box center [212, 492] width 23 height 13
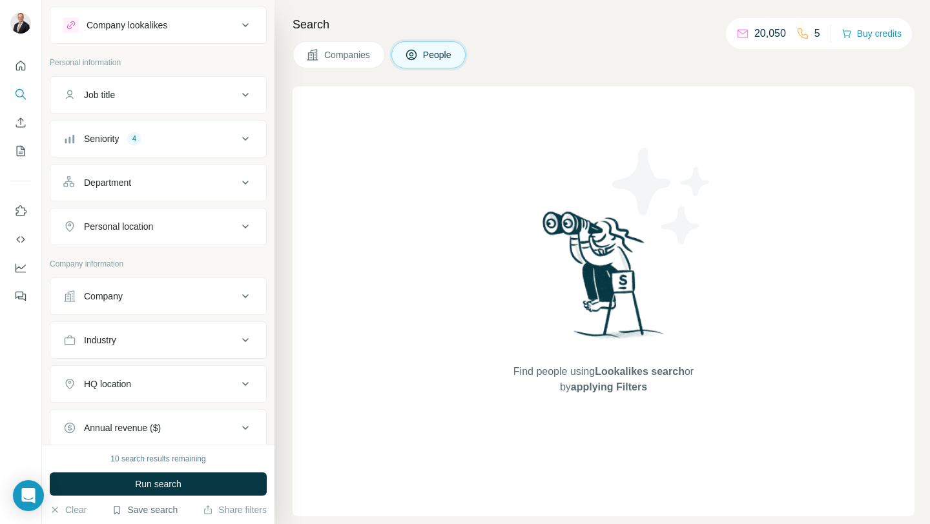
click at [148, 514] on button "Save search" at bounding box center [145, 510] width 66 height 13
click at [158, 460] on div "Save search" at bounding box center [182, 462] width 136 height 26
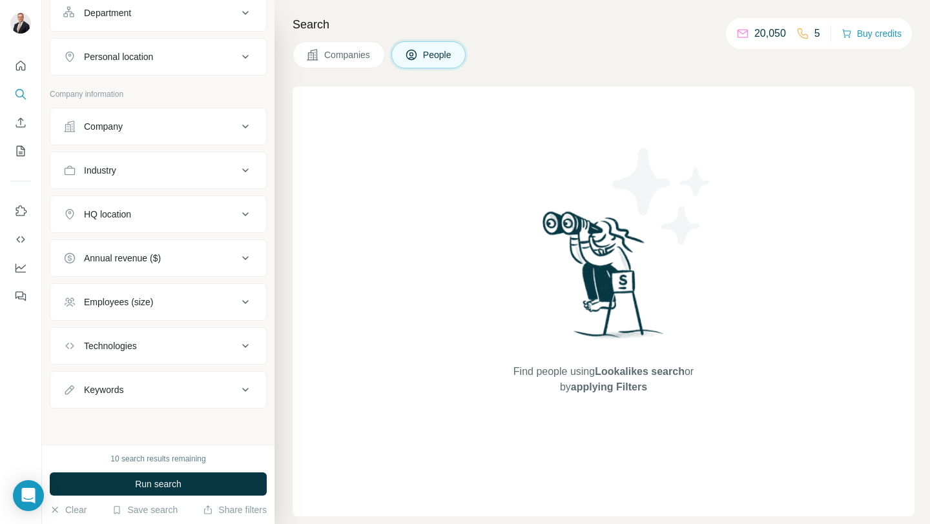
scroll to position [0, 0]
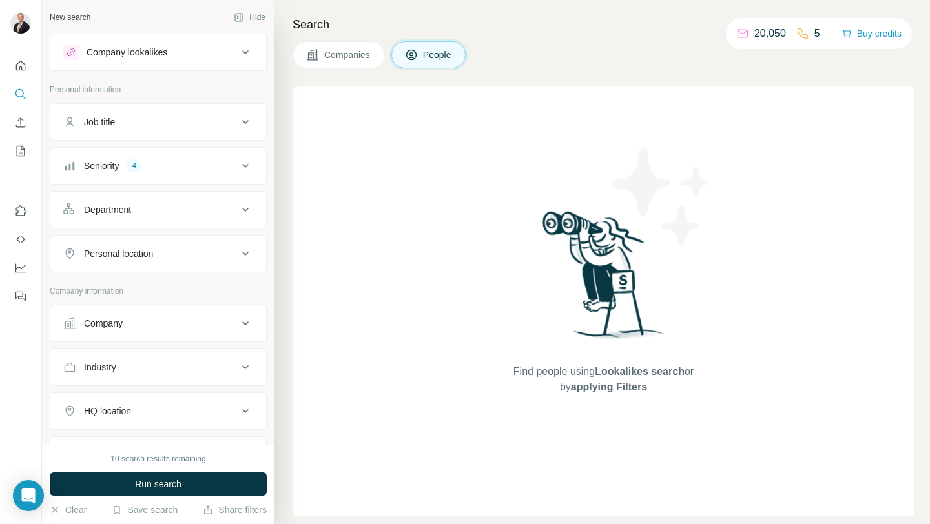
click at [173, 250] on div "Personal location" at bounding box center [150, 253] width 174 height 13
click at [167, 298] on div at bounding box center [158, 287] width 190 height 26
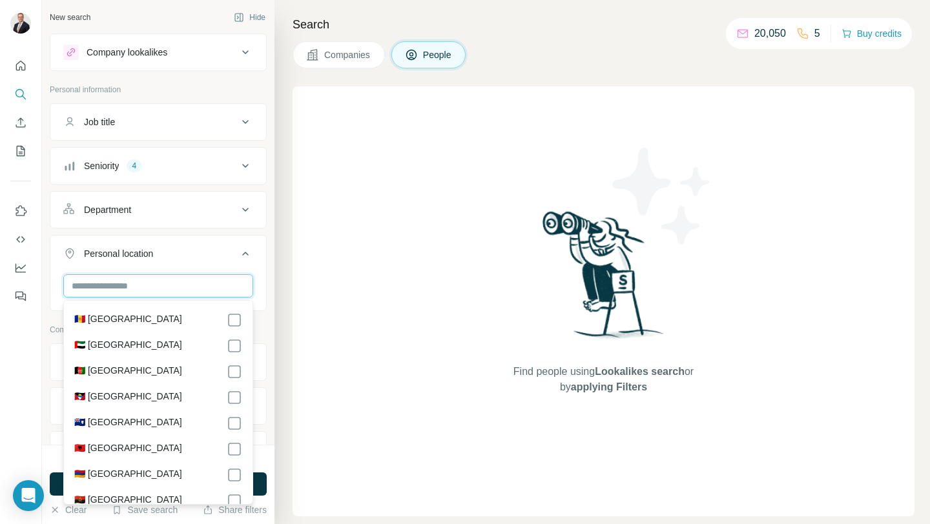
click at [165, 274] on input "text" at bounding box center [158, 285] width 190 height 23
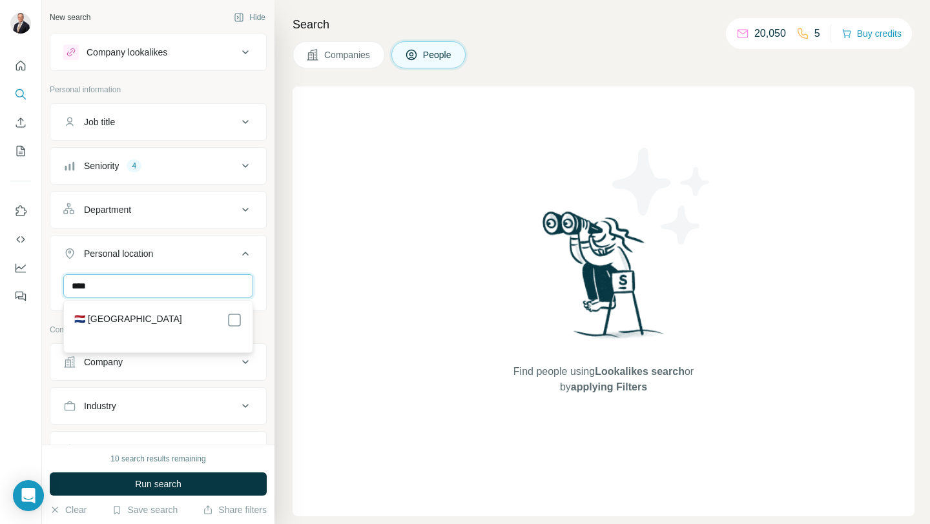
type input "****"
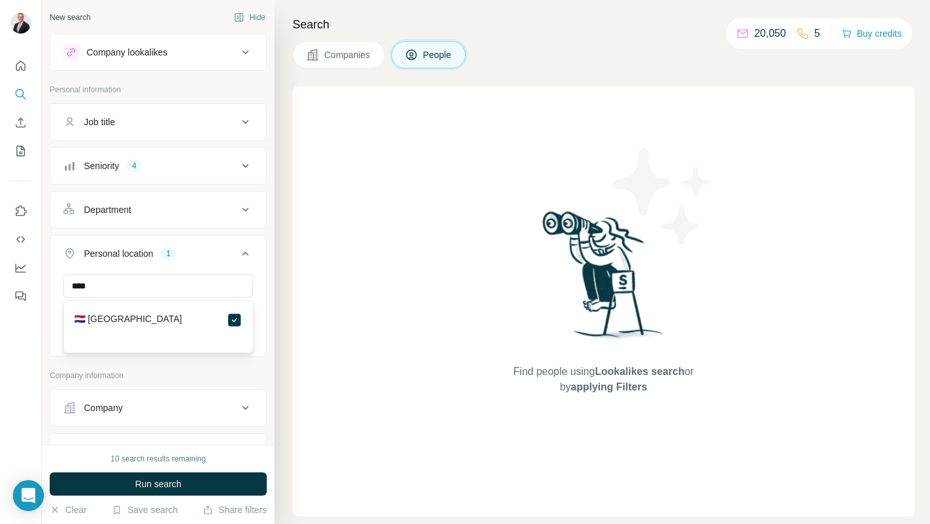
click at [272, 441] on div "New search Hide Company lookalikes Personal information Job title Seniority 4 D…" at bounding box center [158, 222] width 232 height 445
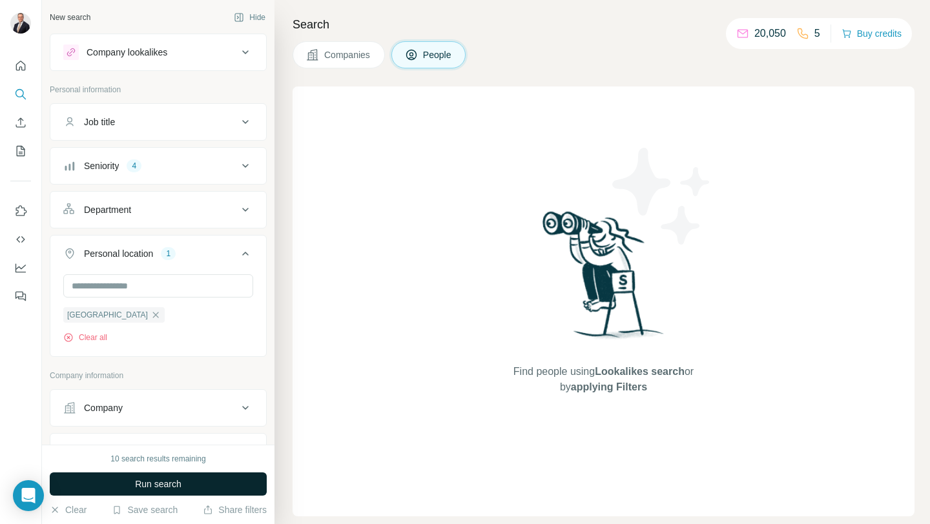
click at [246, 485] on button "Run search" at bounding box center [158, 484] width 217 height 23
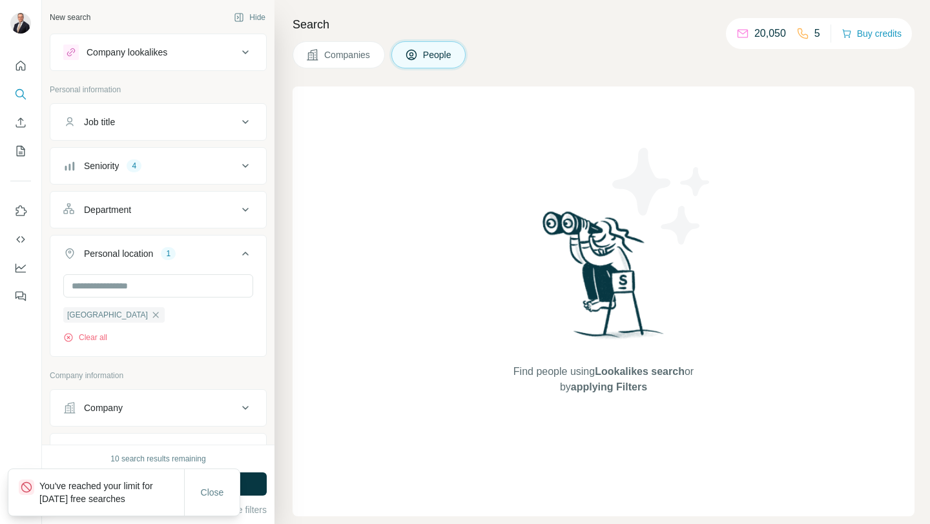
click at [105, 503] on p "You've reached your limit for [DATE] free searches" at bounding box center [111, 493] width 145 height 26
drag, startPoint x: 136, startPoint y: 495, endPoint x: 35, endPoint y: 490, distance: 100.8
click at [35, 490] on div "You've reached your limit for [DATE] free searches" at bounding box center [101, 493] width 165 height 26
copy p "You've reached your limit for [DATE] free searches"
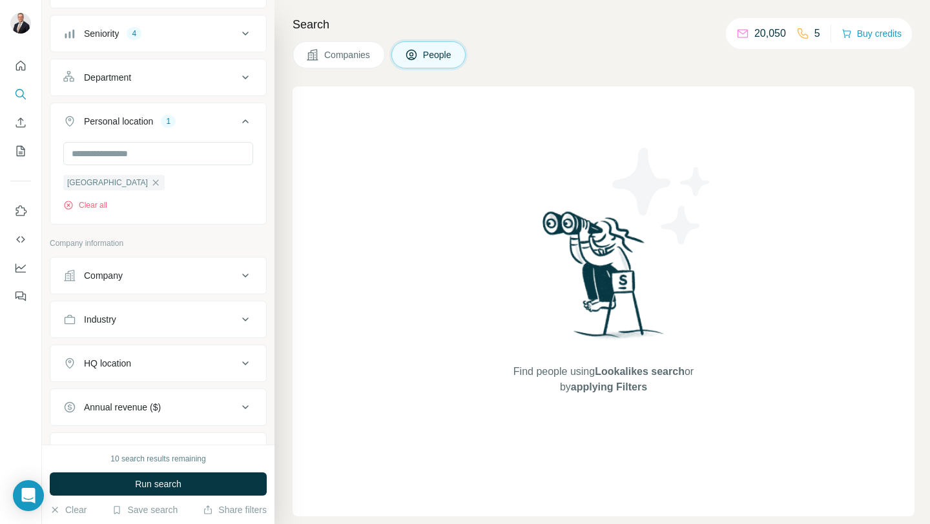
scroll to position [281, 0]
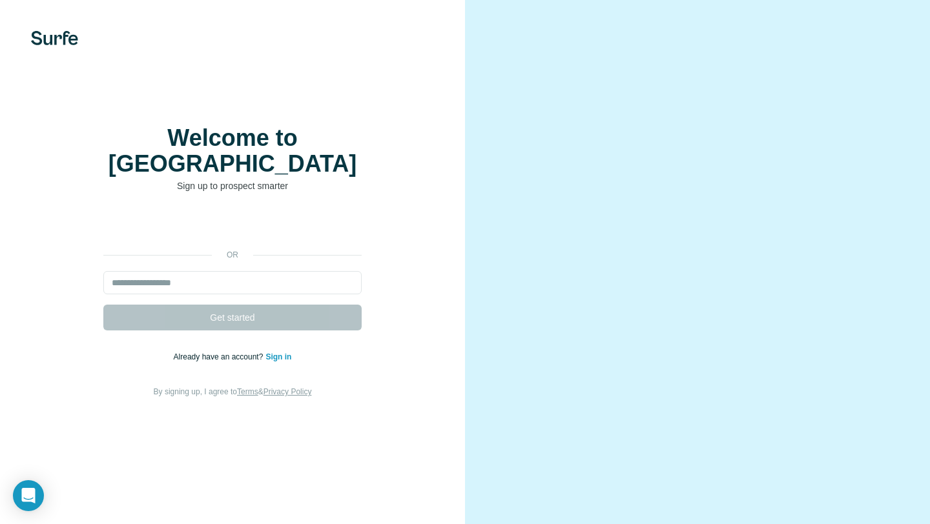
click at [272, 352] on link "Sign in" at bounding box center [278, 356] width 26 height 9
